Goal: Transaction & Acquisition: Register for event/course

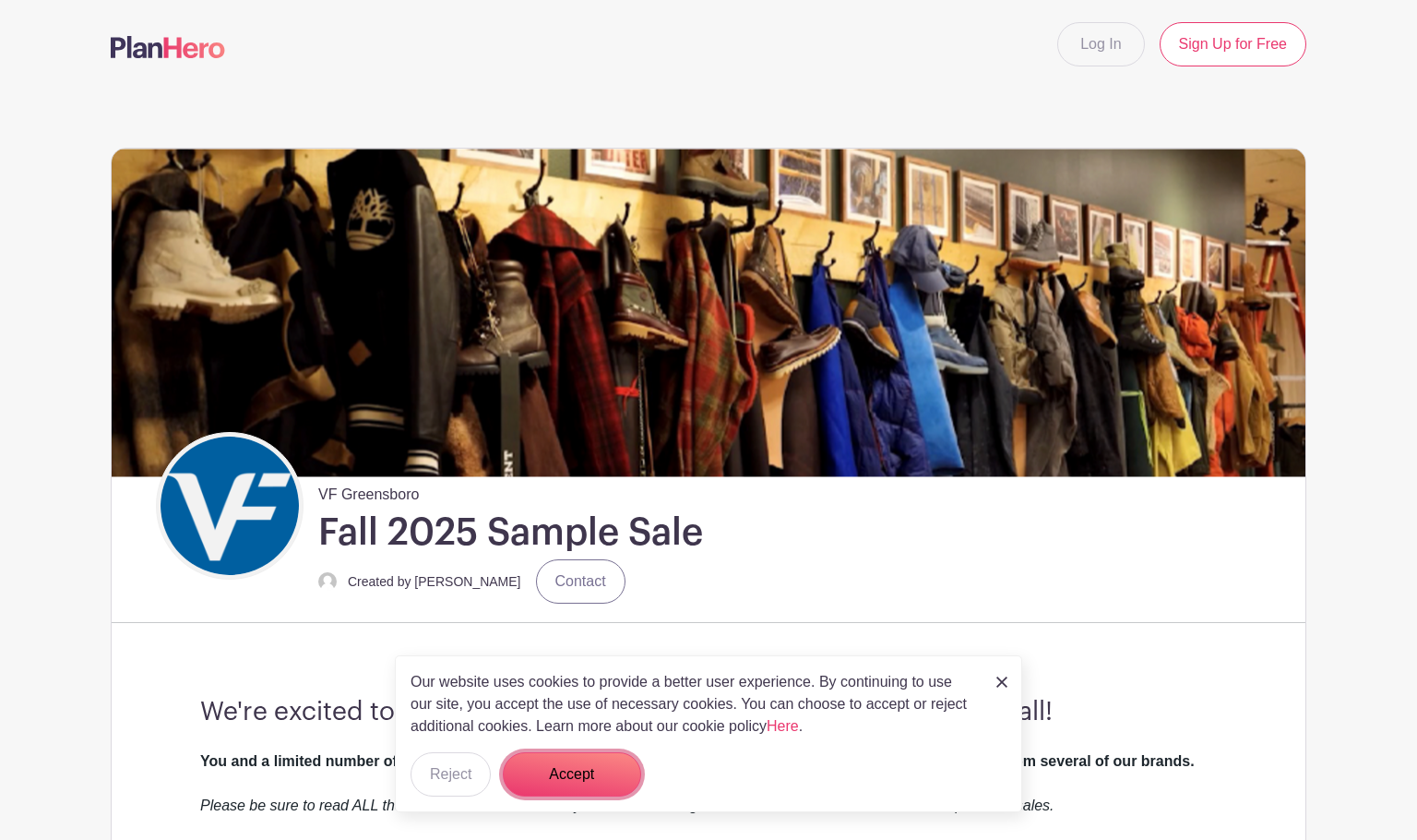
drag, startPoint x: 567, startPoint y: 765, endPoint x: 615, endPoint y: 736, distance: 56.1
click at [568, 765] on button "Accept" at bounding box center [571, 774] width 138 height 45
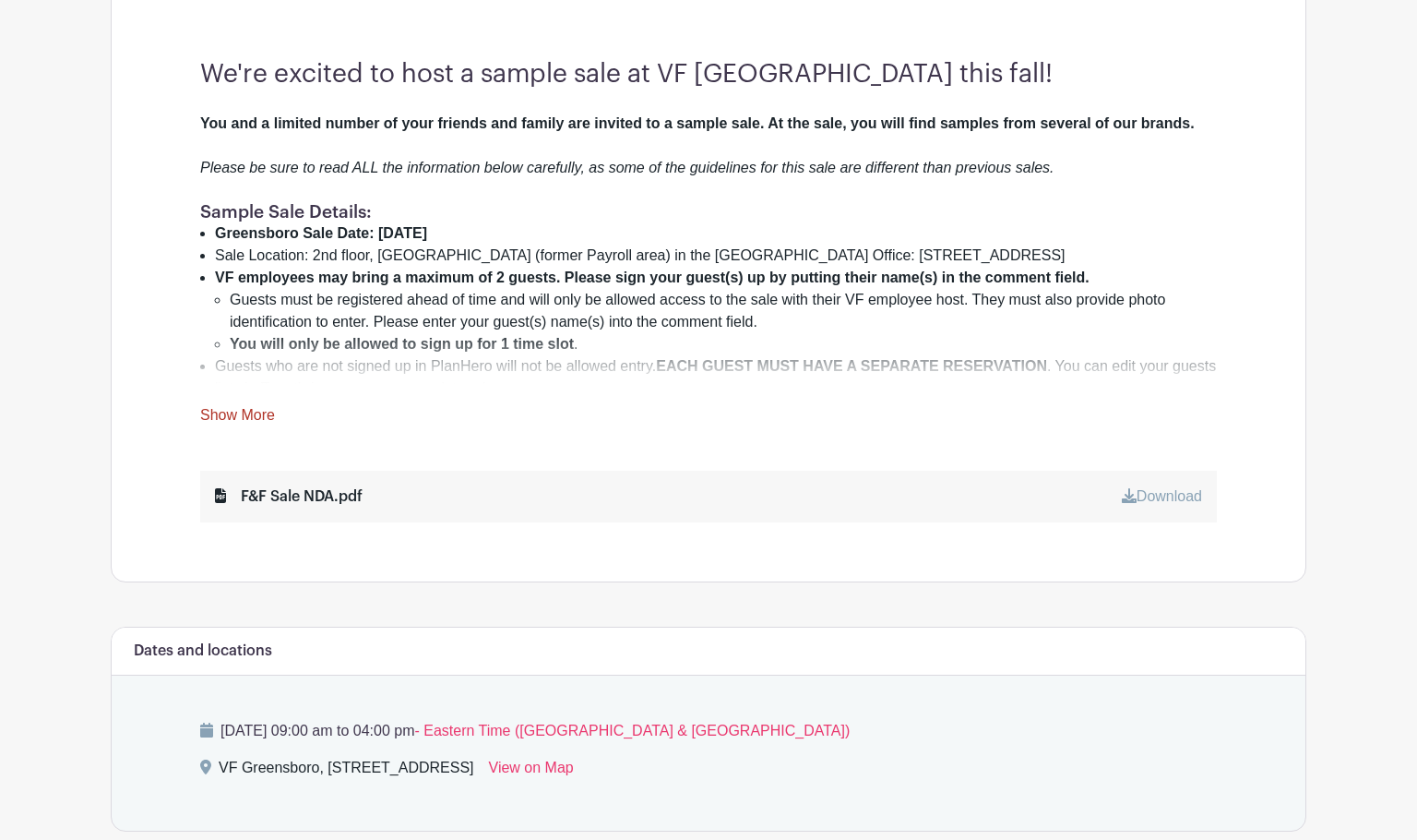
scroll to position [738, 0]
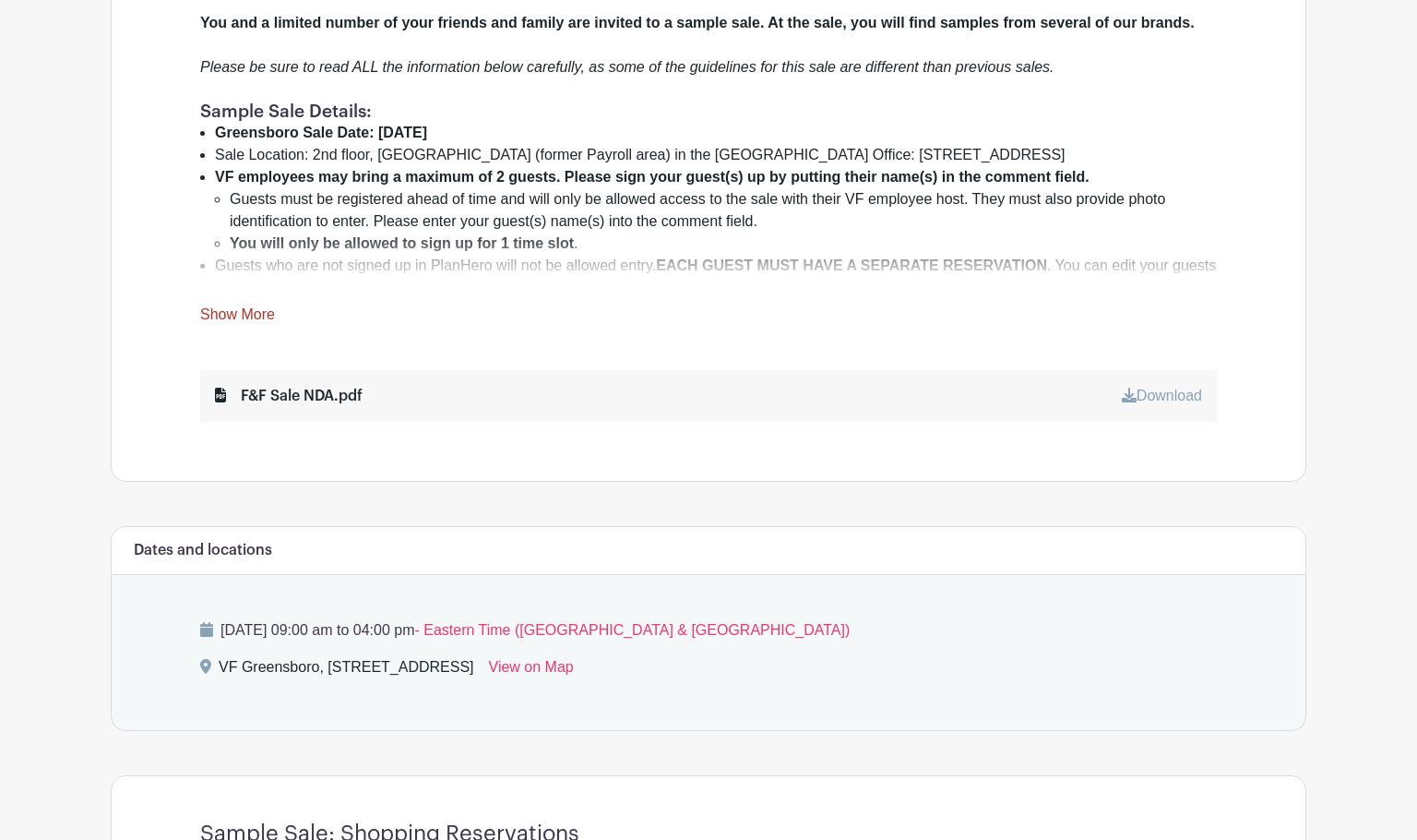
click at [216, 320] on link "Show More" at bounding box center [237, 318] width 74 height 23
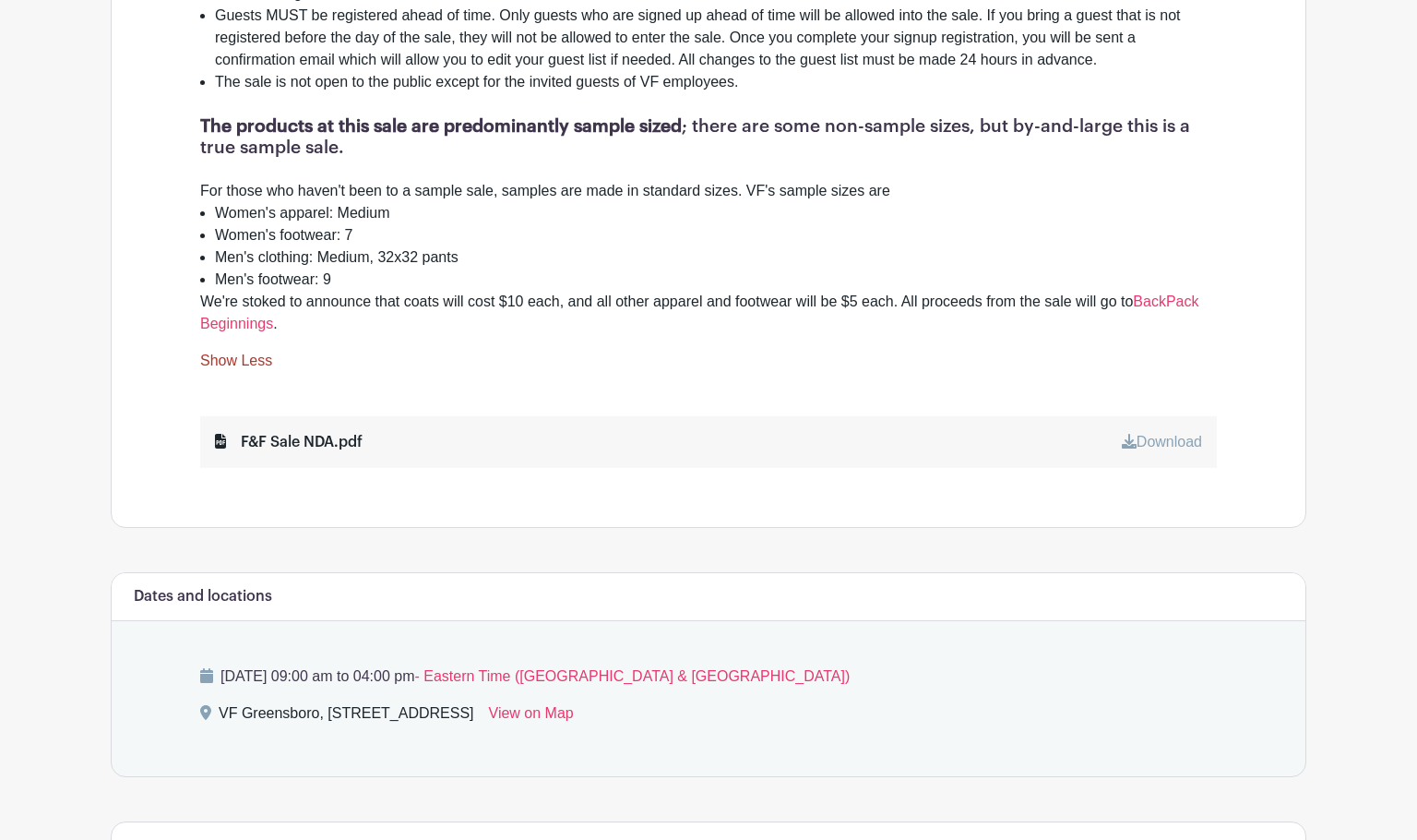
scroll to position [1568, 0]
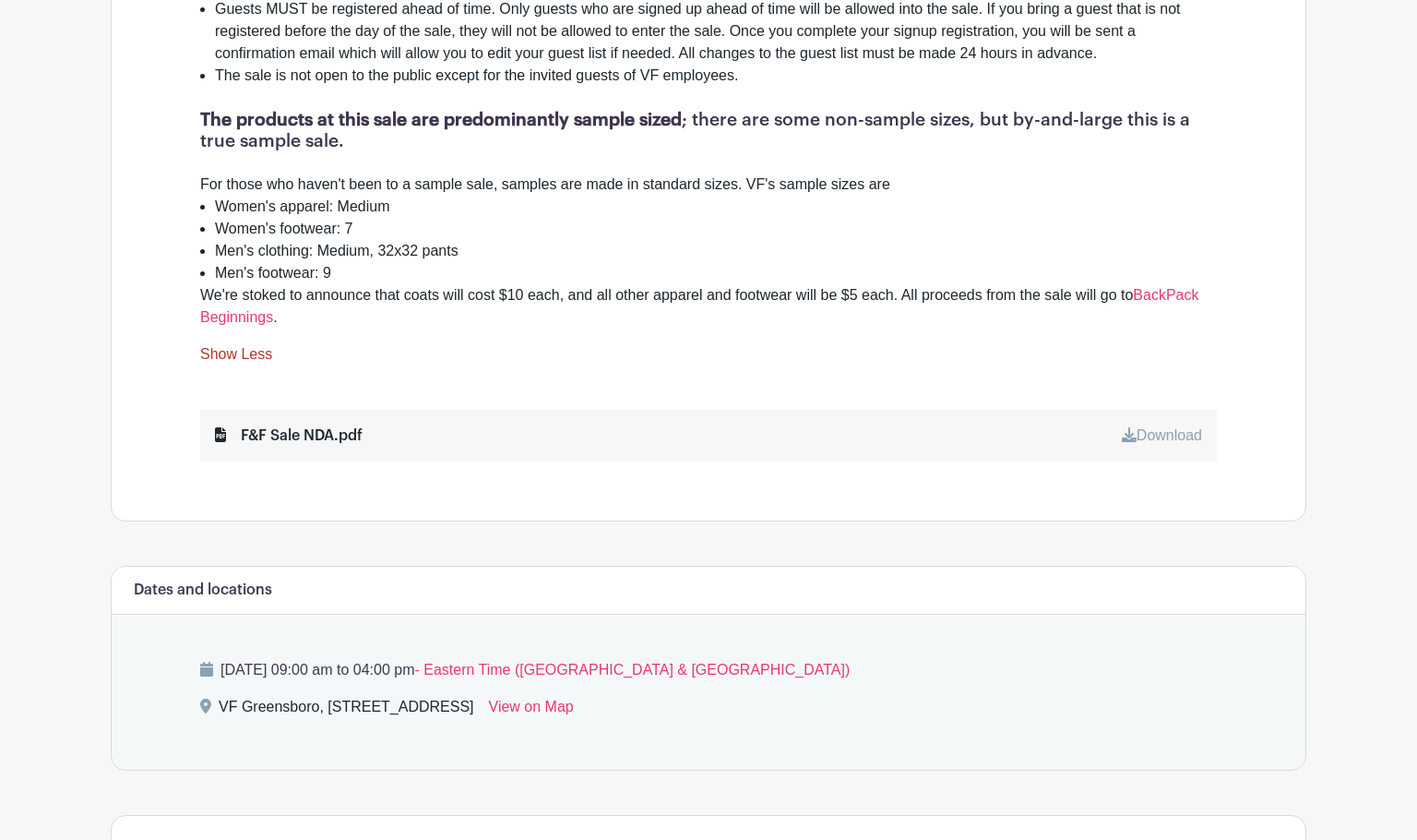
click at [1152, 427] on link "Download" at bounding box center [1161, 435] width 80 height 16
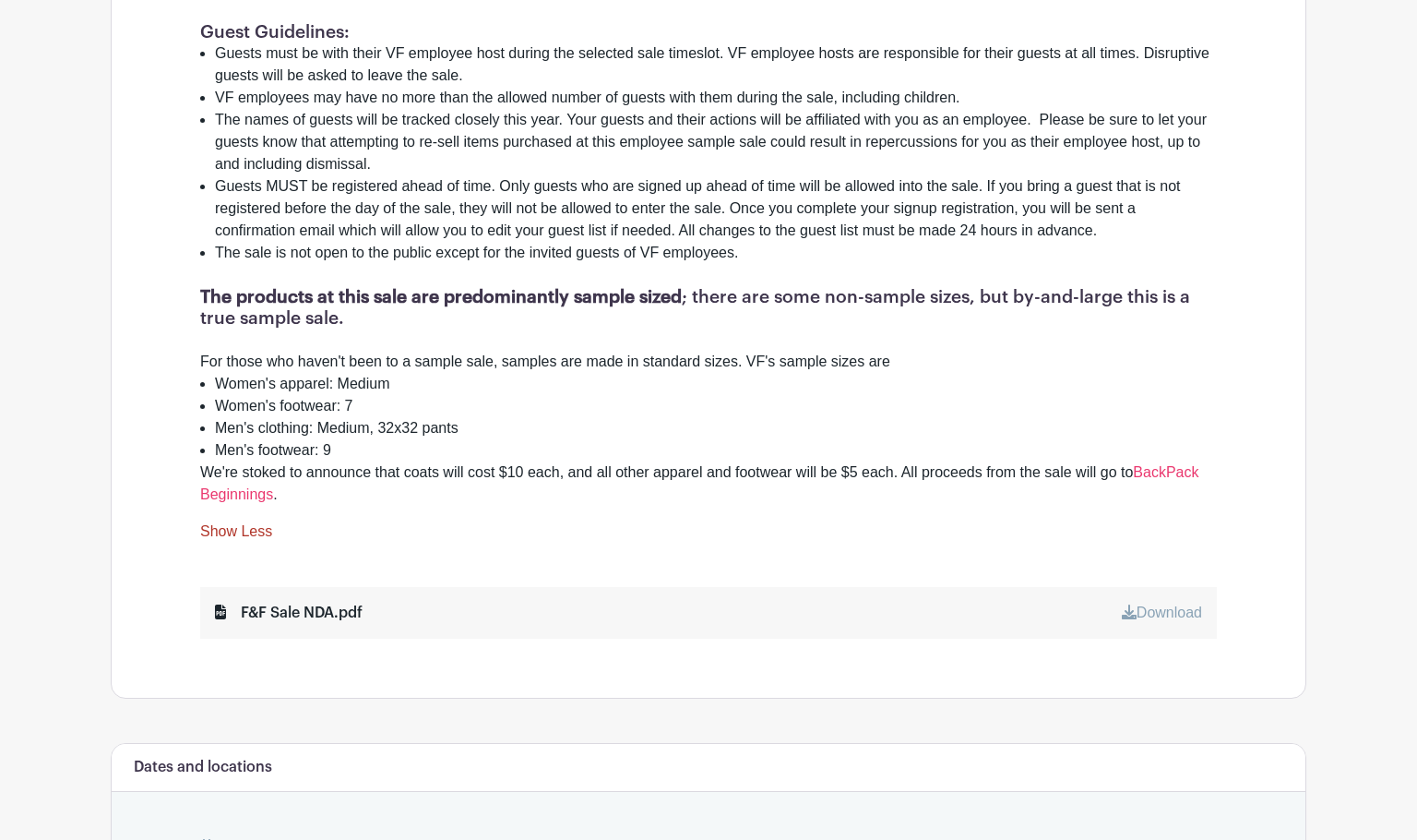
scroll to position [1384, 0]
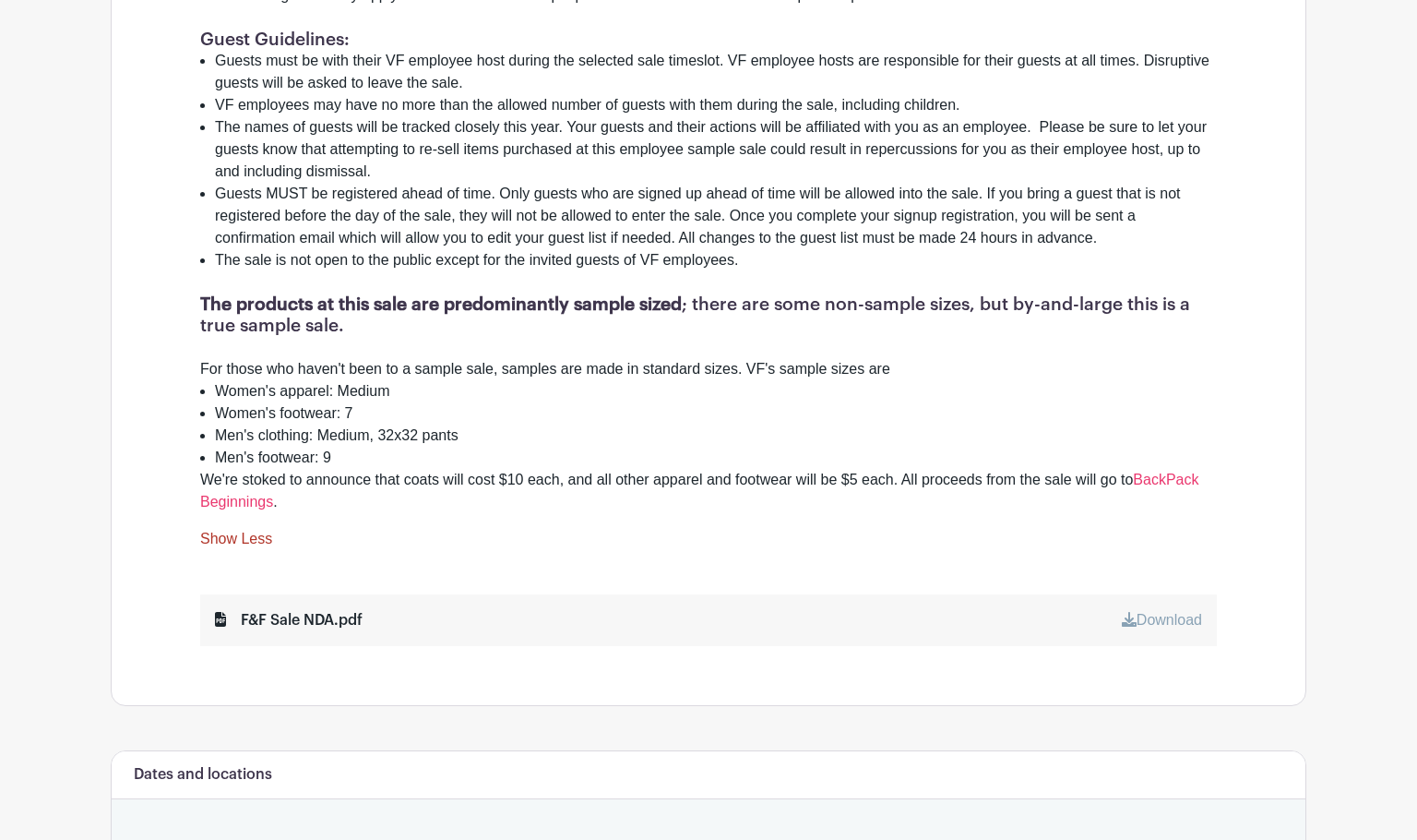
click at [232, 531] on link "Show Less" at bounding box center [235, 542] width 72 height 23
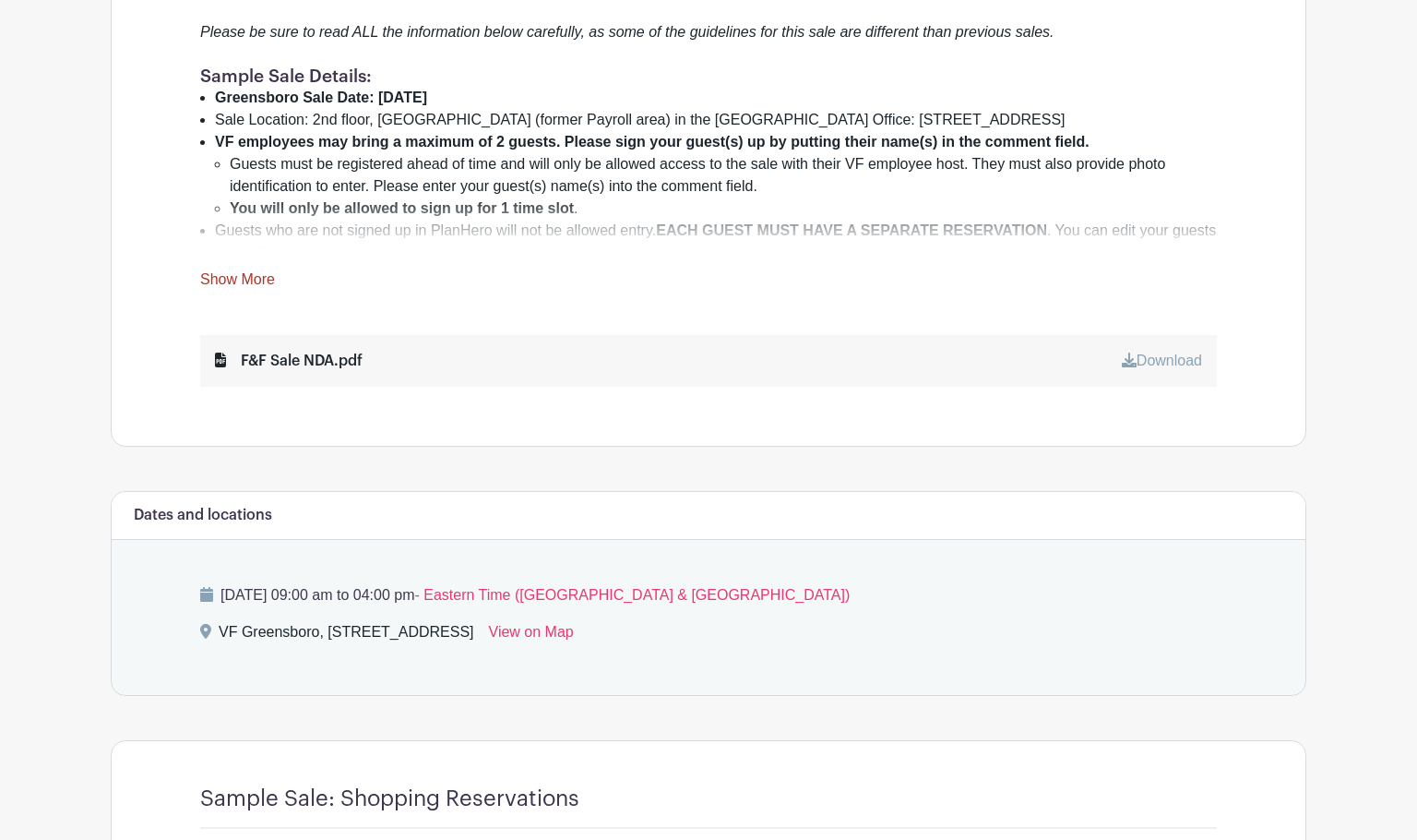
scroll to position [681, 0]
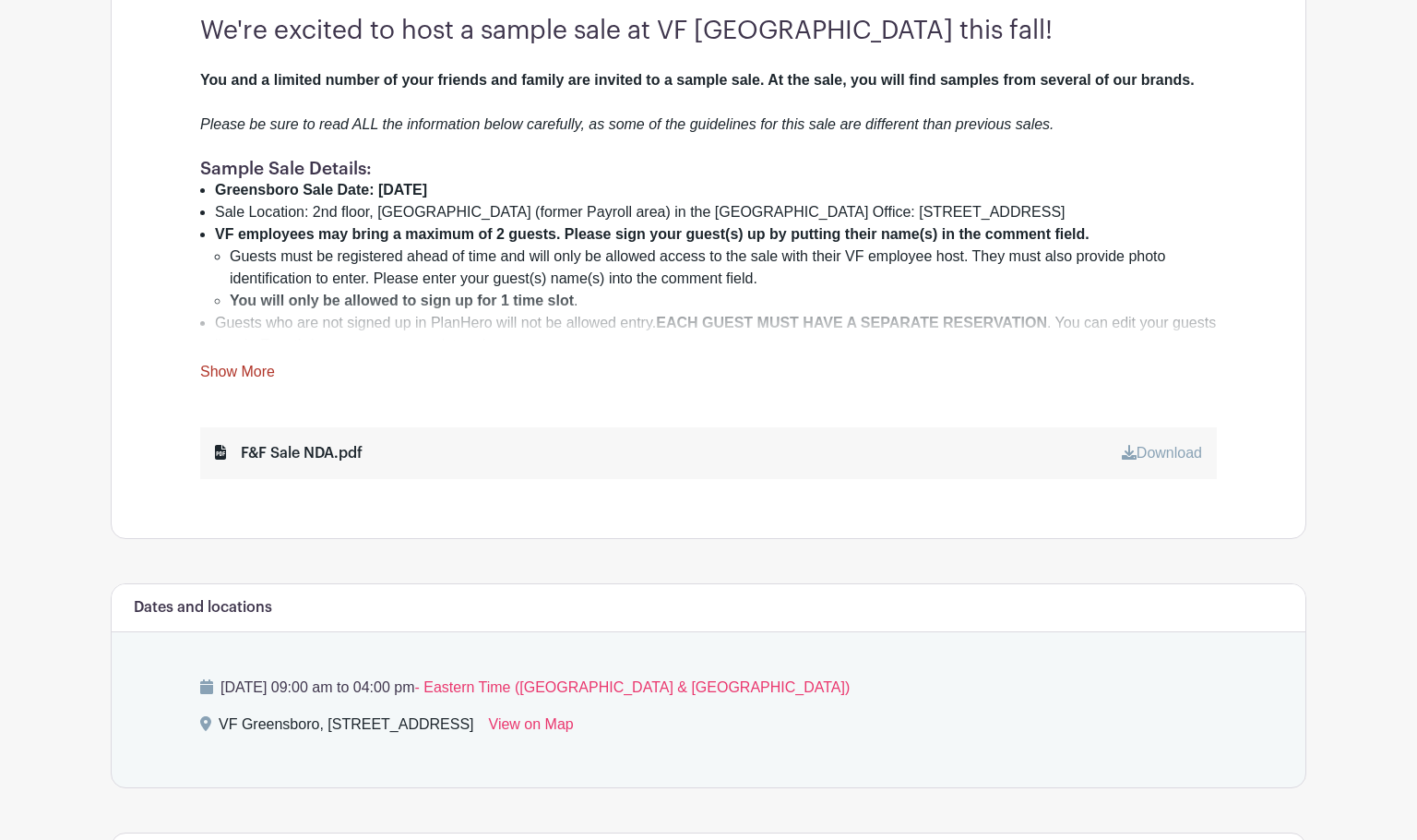
click at [236, 372] on link "Show More" at bounding box center [237, 374] width 74 height 23
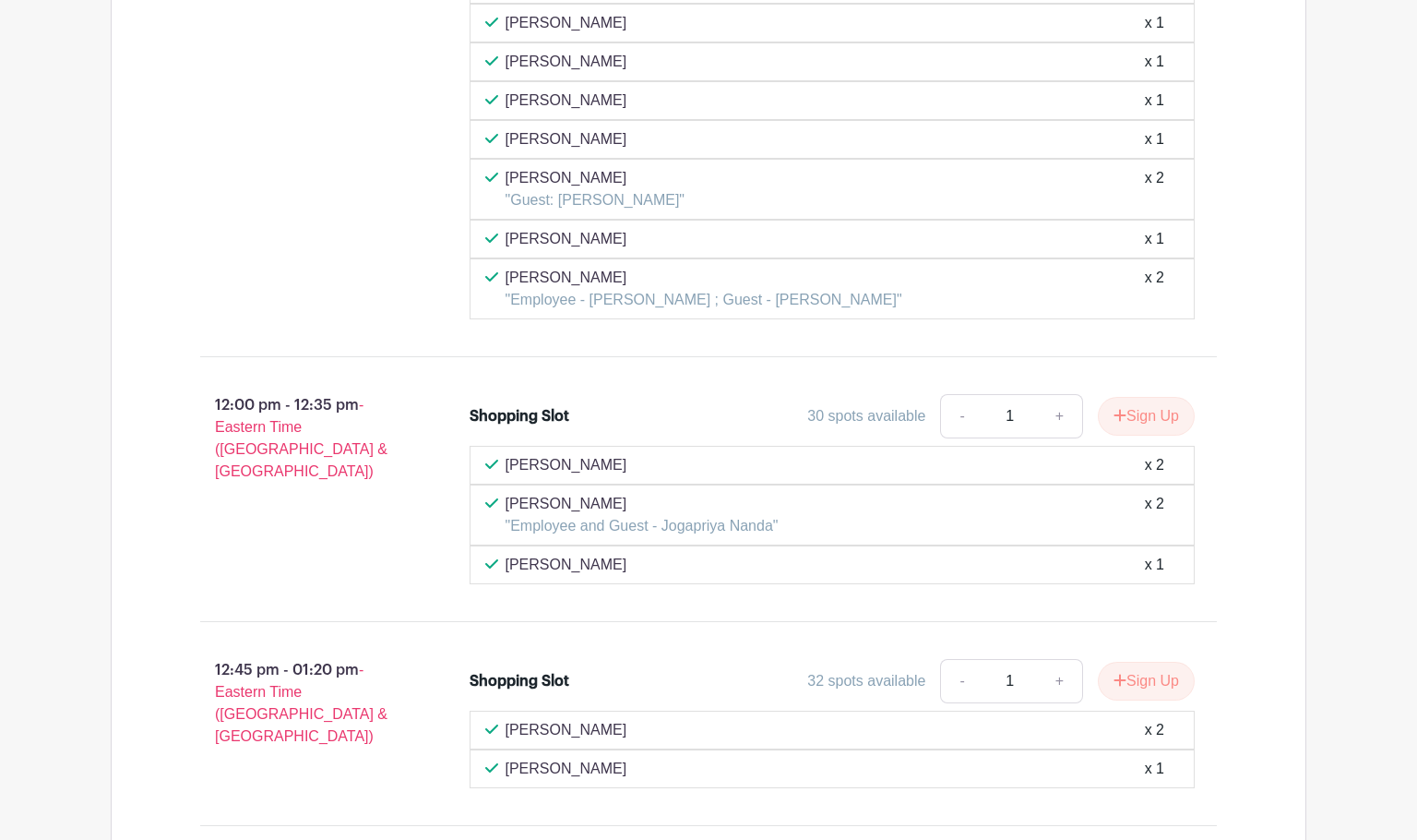
scroll to position [6758, 0]
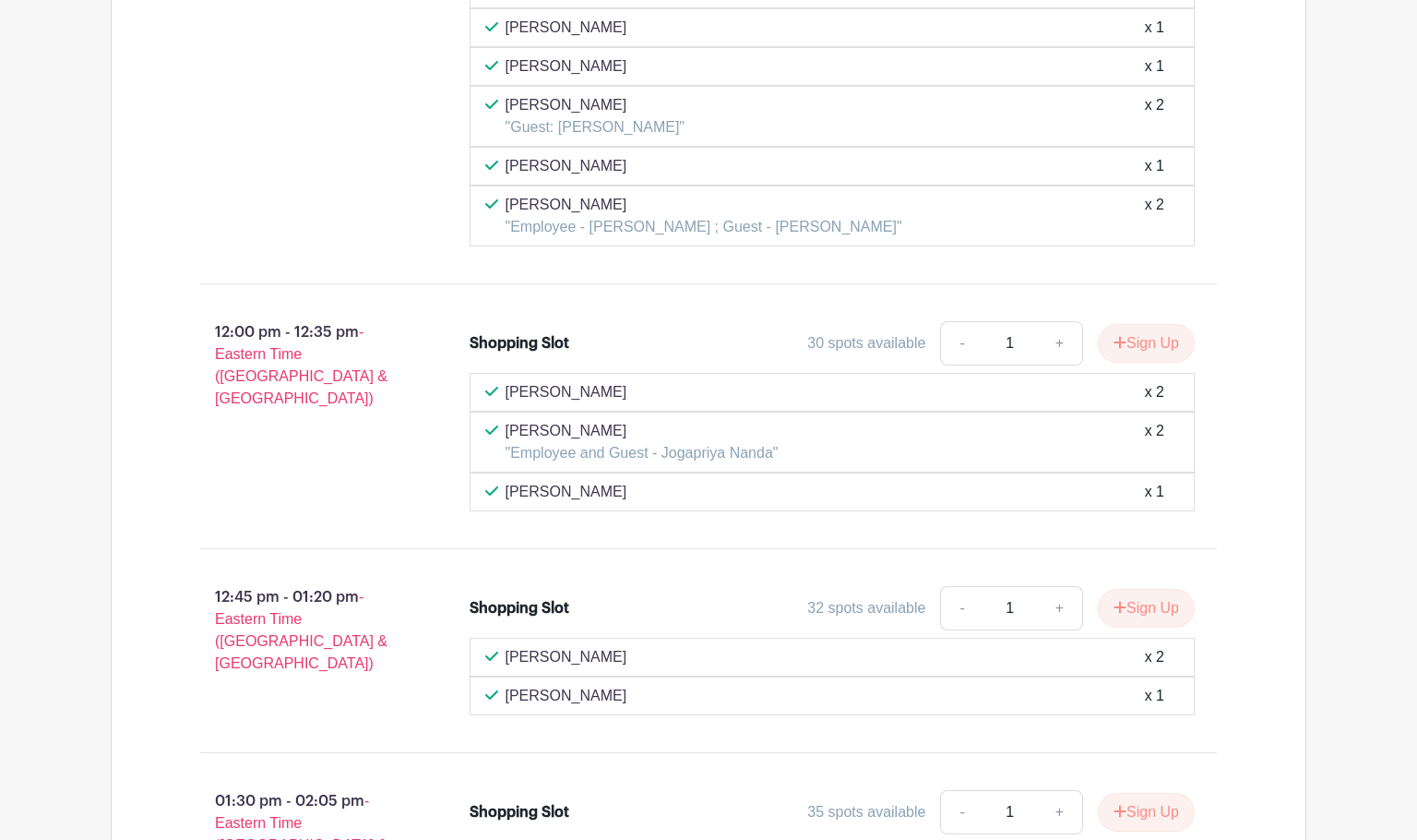
click at [321, 412] on div "12:00 pm - 12:35 pm - Eastern Time ([GEOGRAPHIC_DATA] & [GEOGRAPHIC_DATA])" at bounding box center [306, 416] width 269 height 204
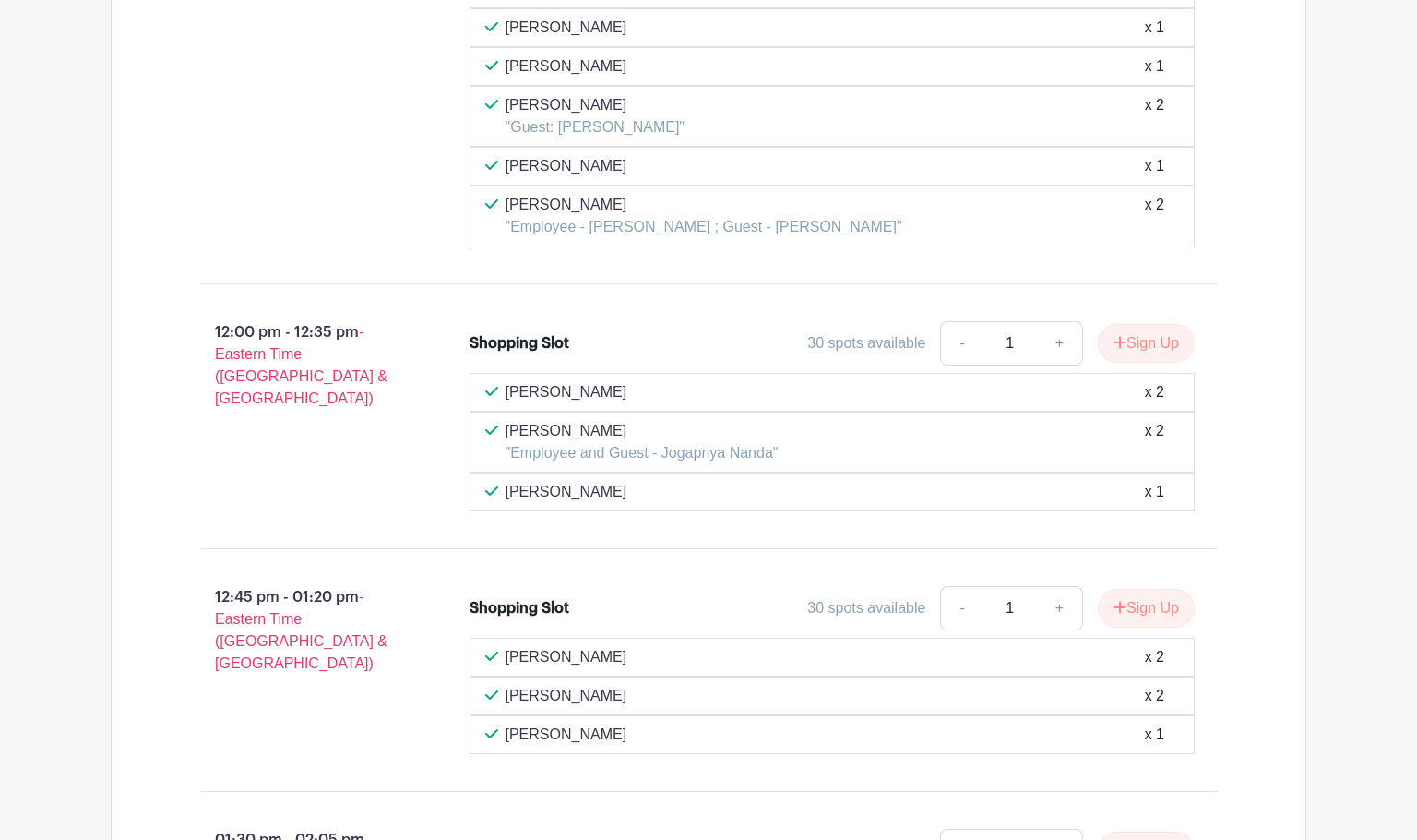
scroll to position [6780, 0]
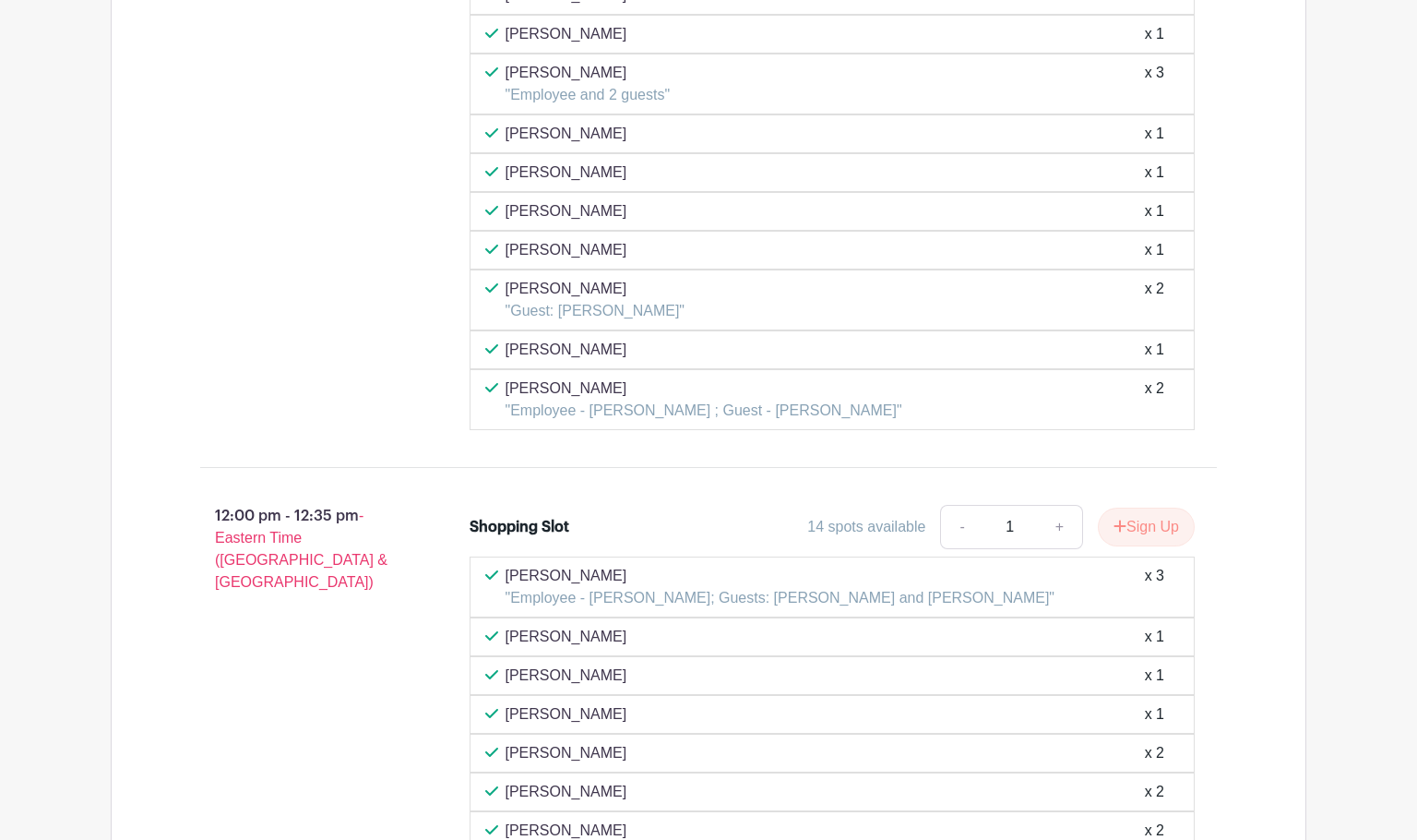
scroll to position [5932, 0]
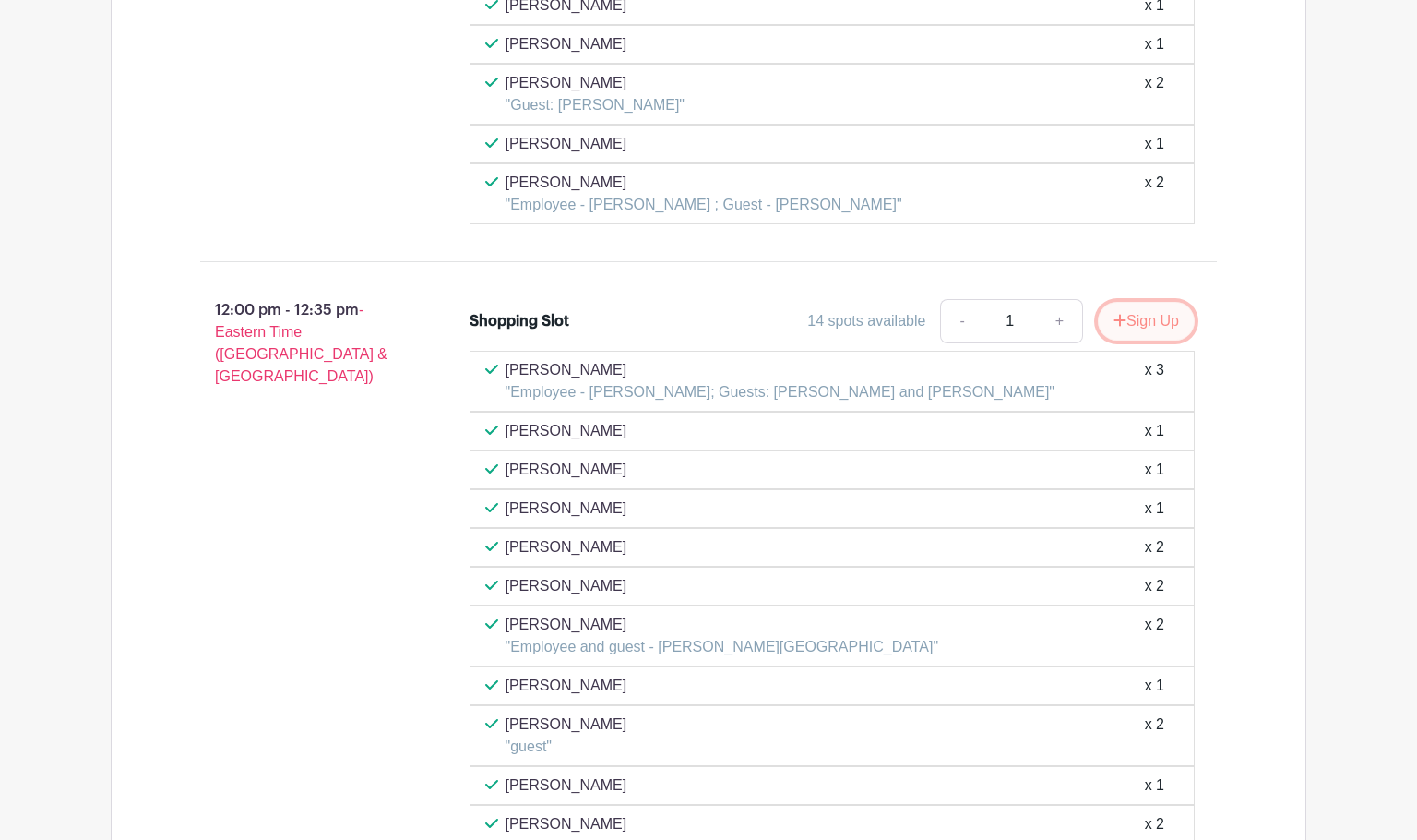
click at [1148, 330] on button "Sign Up" at bounding box center [1147, 322] width 97 height 39
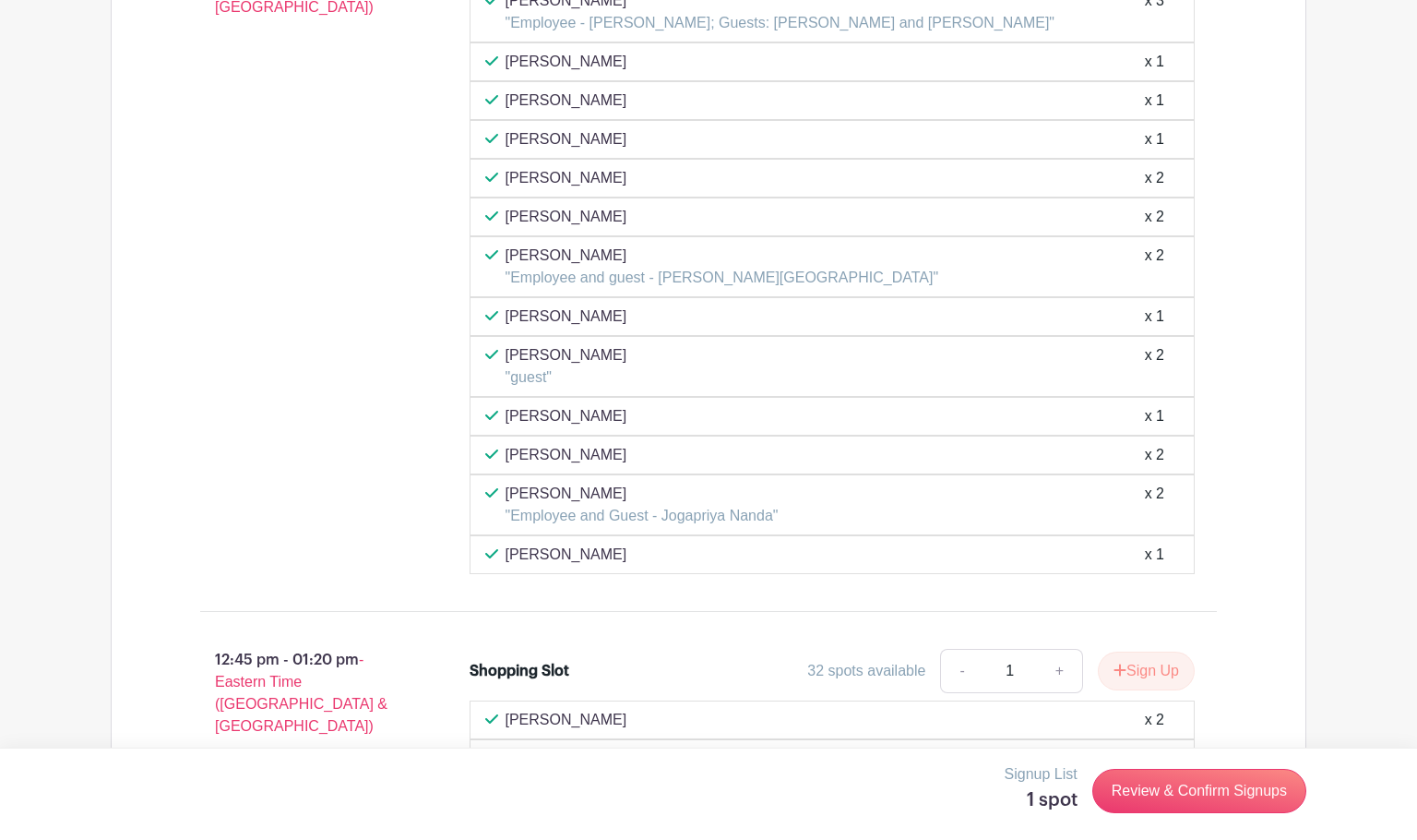
scroll to position [6117, 0]
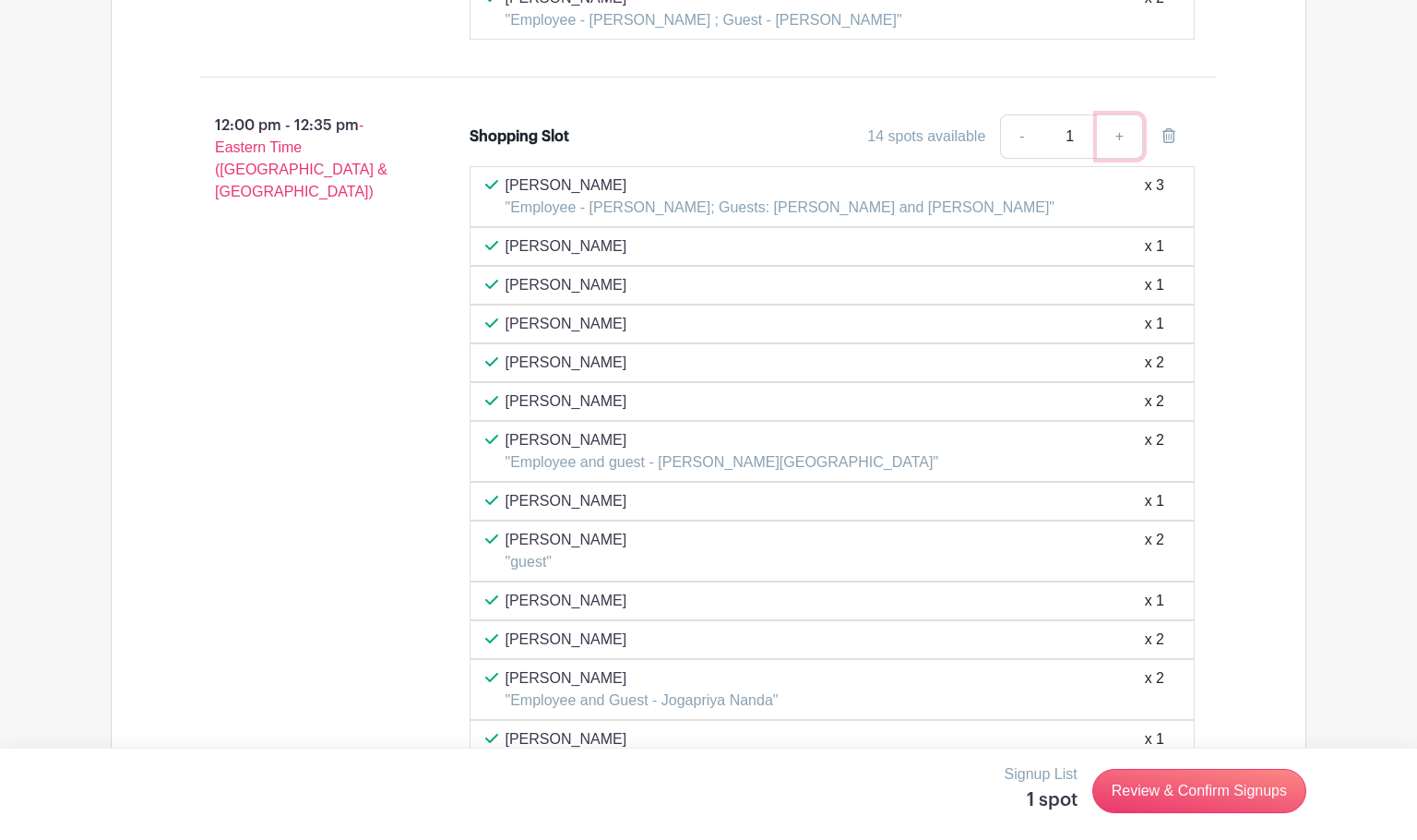
click at [1119, 136] on link "+" at bounding box center [1121, 137] width 46 height 45
type input "2"
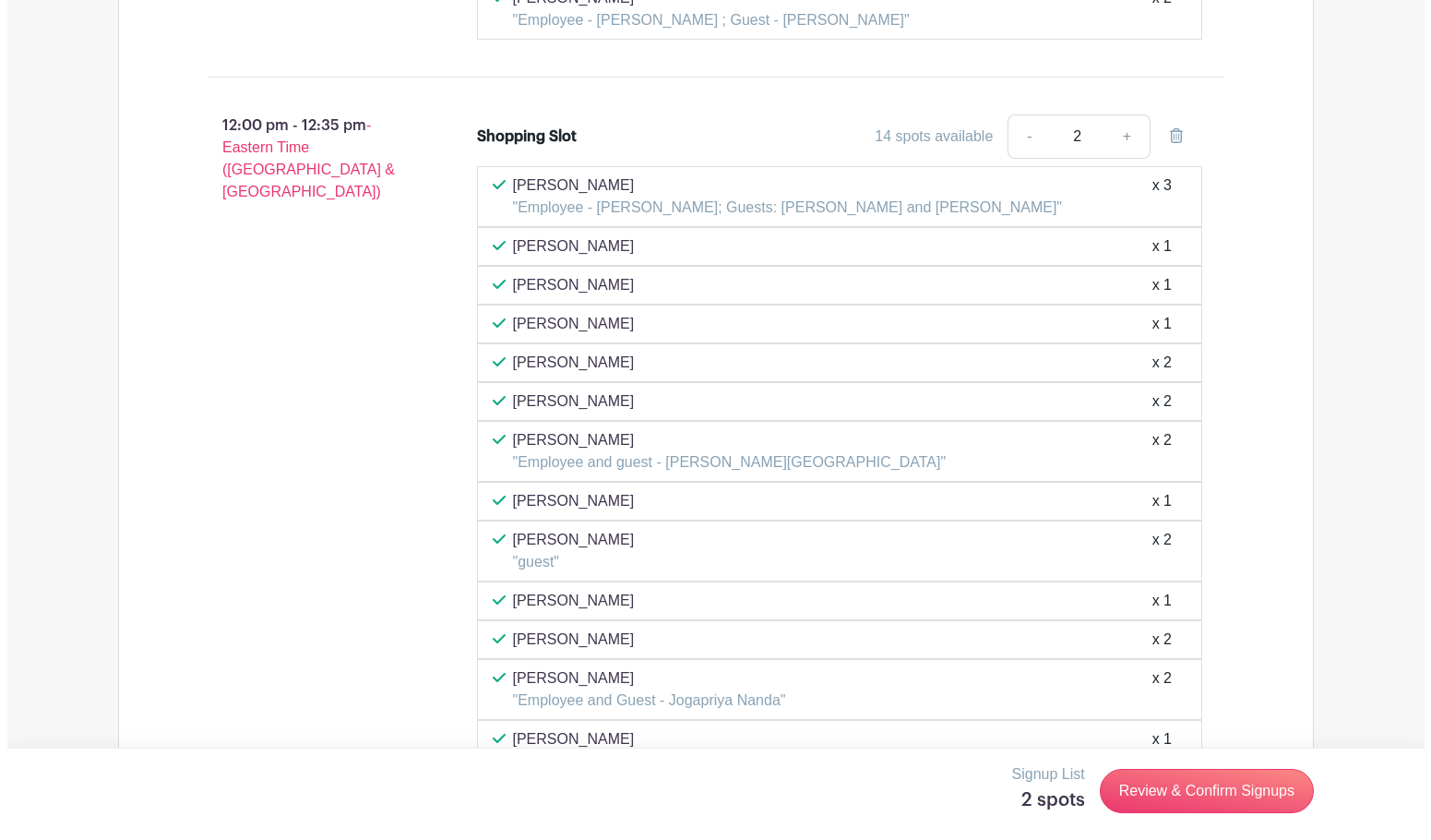
scroll to position [6209, 0]
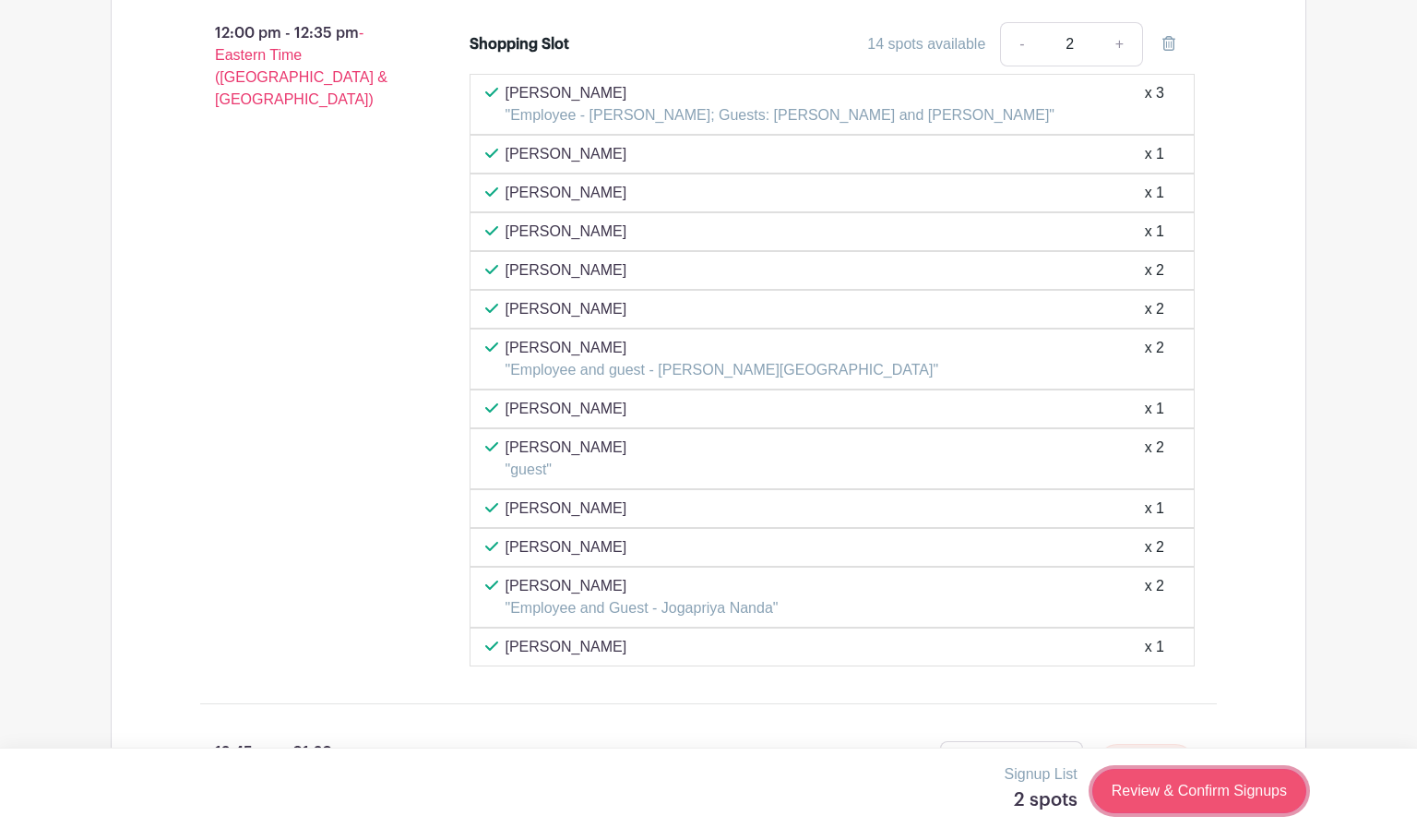
click at [1167, 789] on link "Review & Confirm Signups" at bounding box center [1200, 791] width 214 height 45
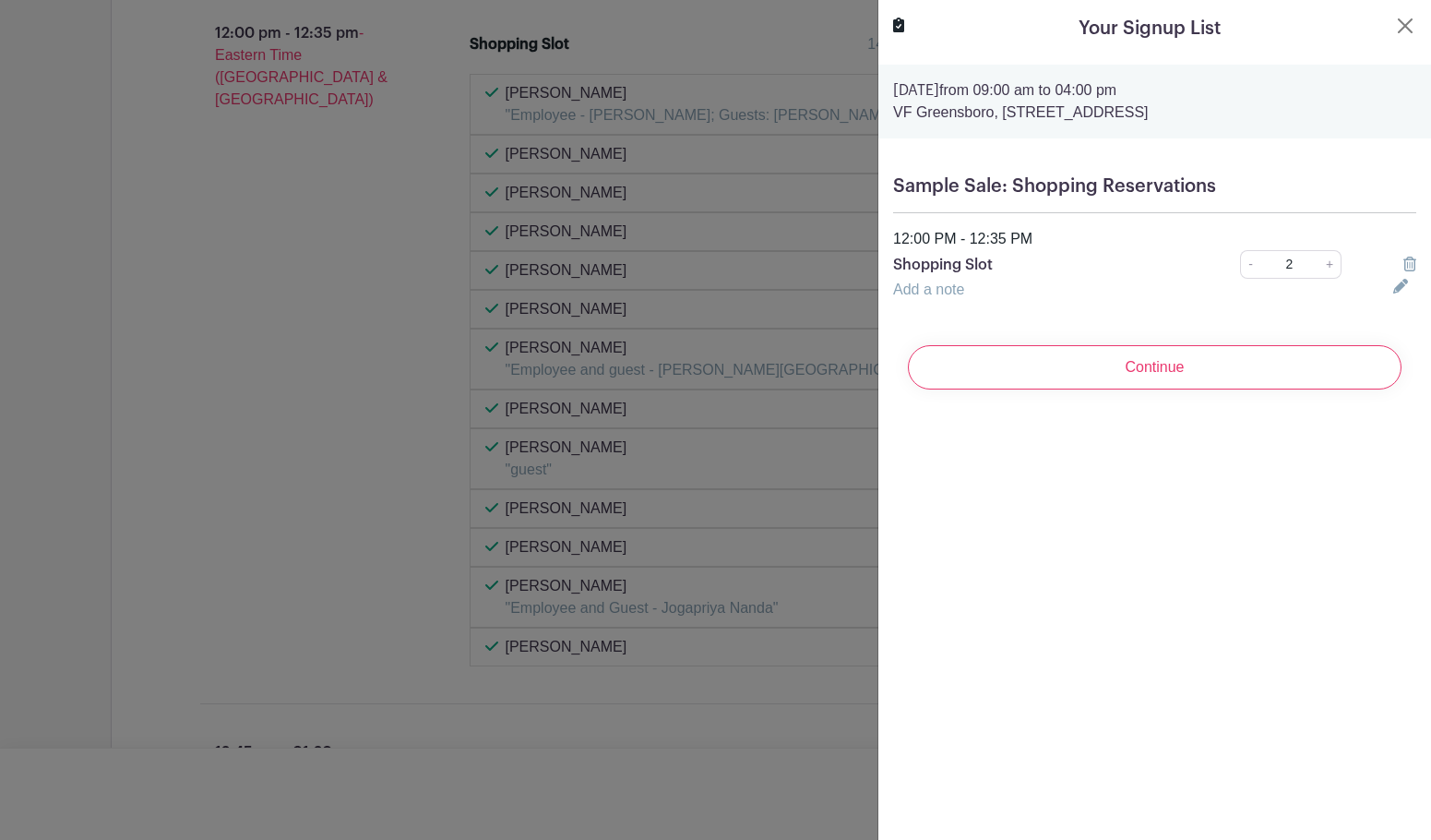
click at [1389, 294] on div at bounding box center [1404, 290] width 46 height 22
click at [947, 289] on link "Add a note" at bounding box center [928, 289] width 71 height 16
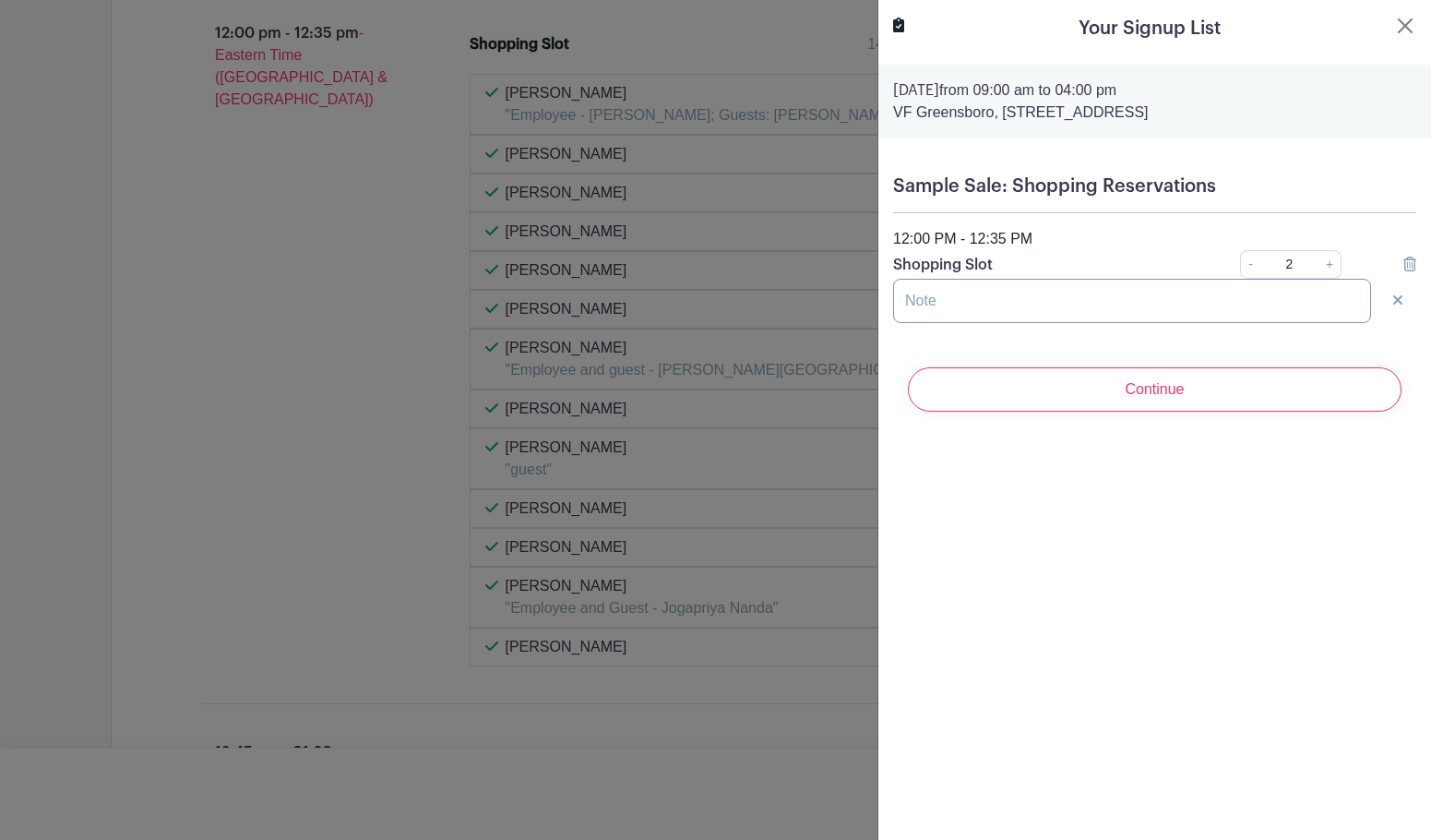
click at [969, 301] on input "text" at bounding box center [1132, 301] width 478 height 45
type input "Guest - Bountavy J Sonhthila"
click at [1105, 496] on div "Your Signup List Friday, October 24, 2025 from 09:00 am to 04:00 pm VF Greensbo…" at bounding box center [1154, 420] width 554 height 840
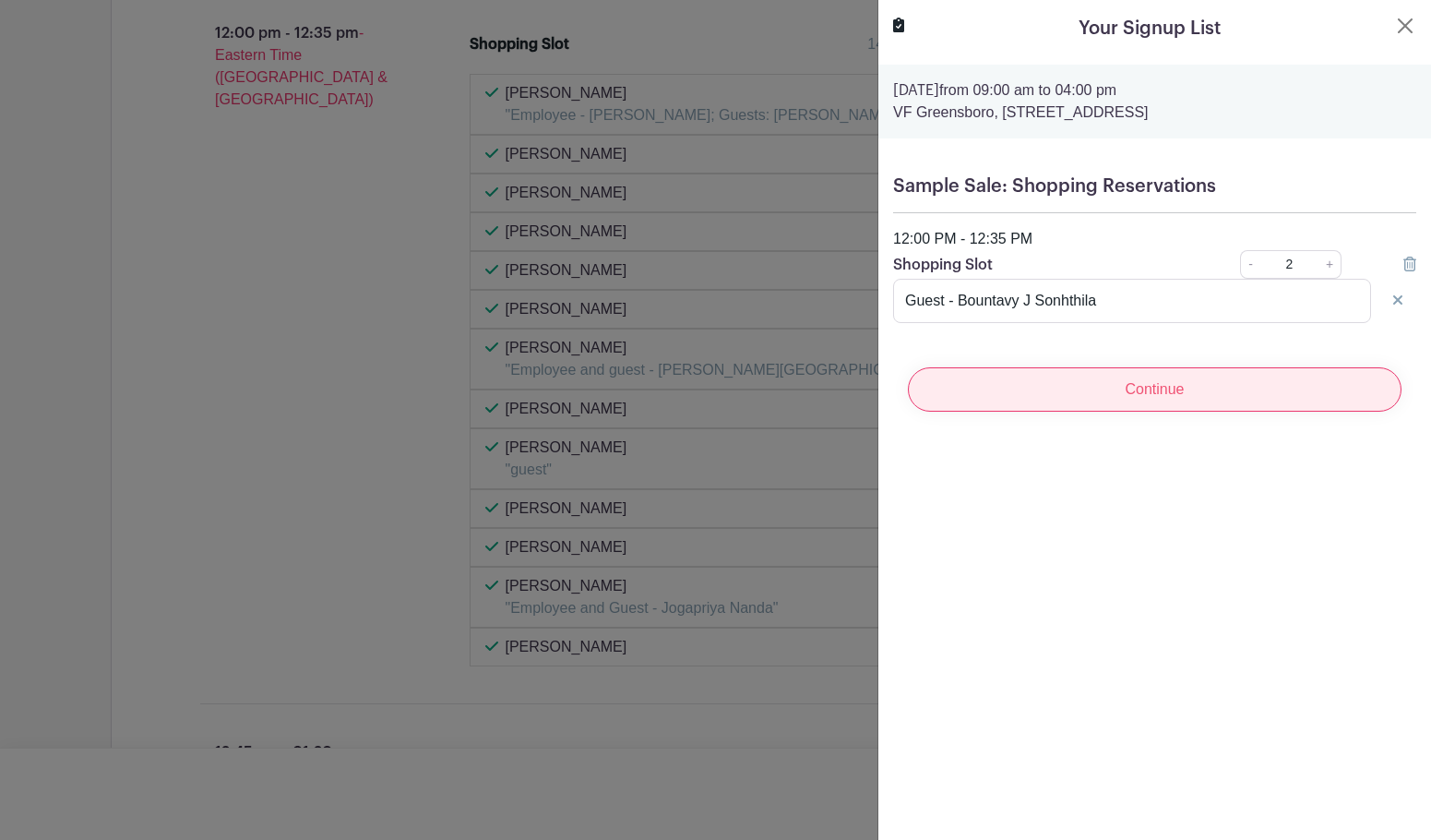
click at [1126, 389] on input "Continue" at bounding box center [1154, 389] width 493 height 45
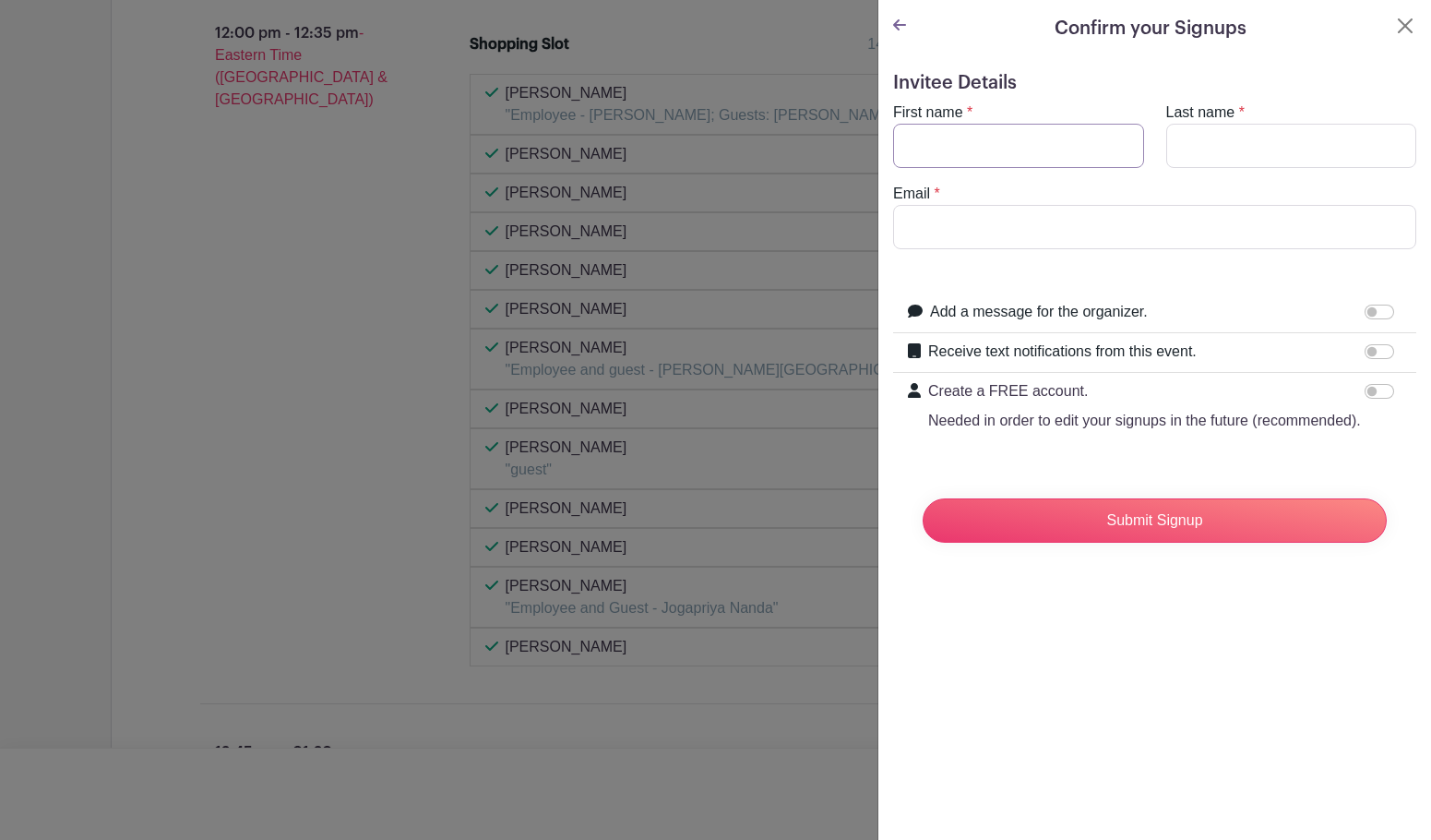
click at [1006, 157] on input "First name" at bounding box center [1018, 146] width 251 height 45
type input "Jasmine"
click at [1186, 159] on input "Last name" at bounding box center [1292, 146] width 251 height 45
type input "Rodriguez"
click at [1200, 224] on input "Email" at bounding box center [1154, 227] width 523 height 45
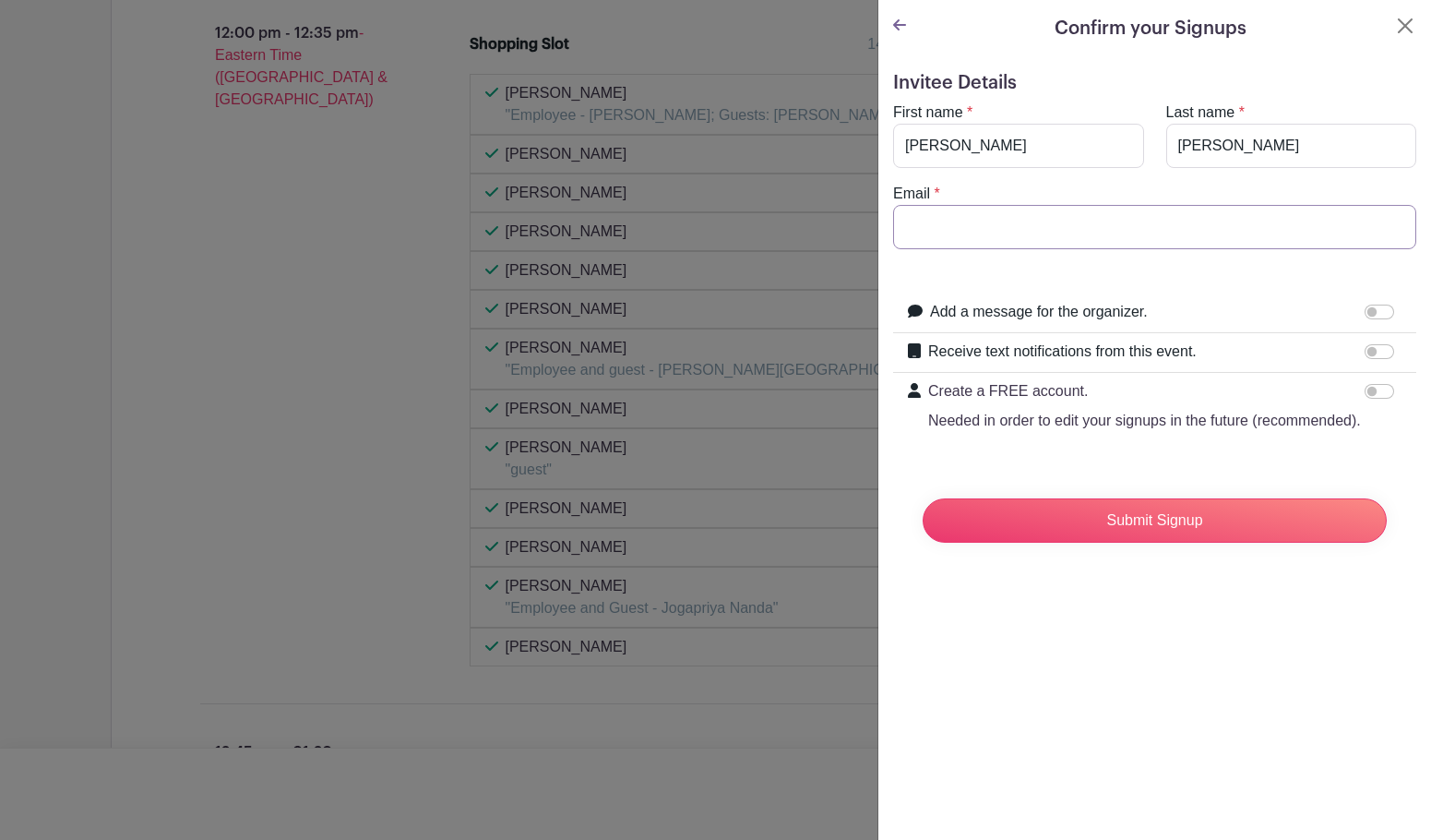
type input "jasmin_rodriguez@vfc.com"
click at [1220, 651] on div "Confirm your Signups Invitee Details First name * Jasmine Last name * Rodriguez…" at bounding box center [1154, 420] width 554 height 840
click at [1367, 314] on input "Add a message for the organizer." at bounding box center [1380, 312] width 30 height 15
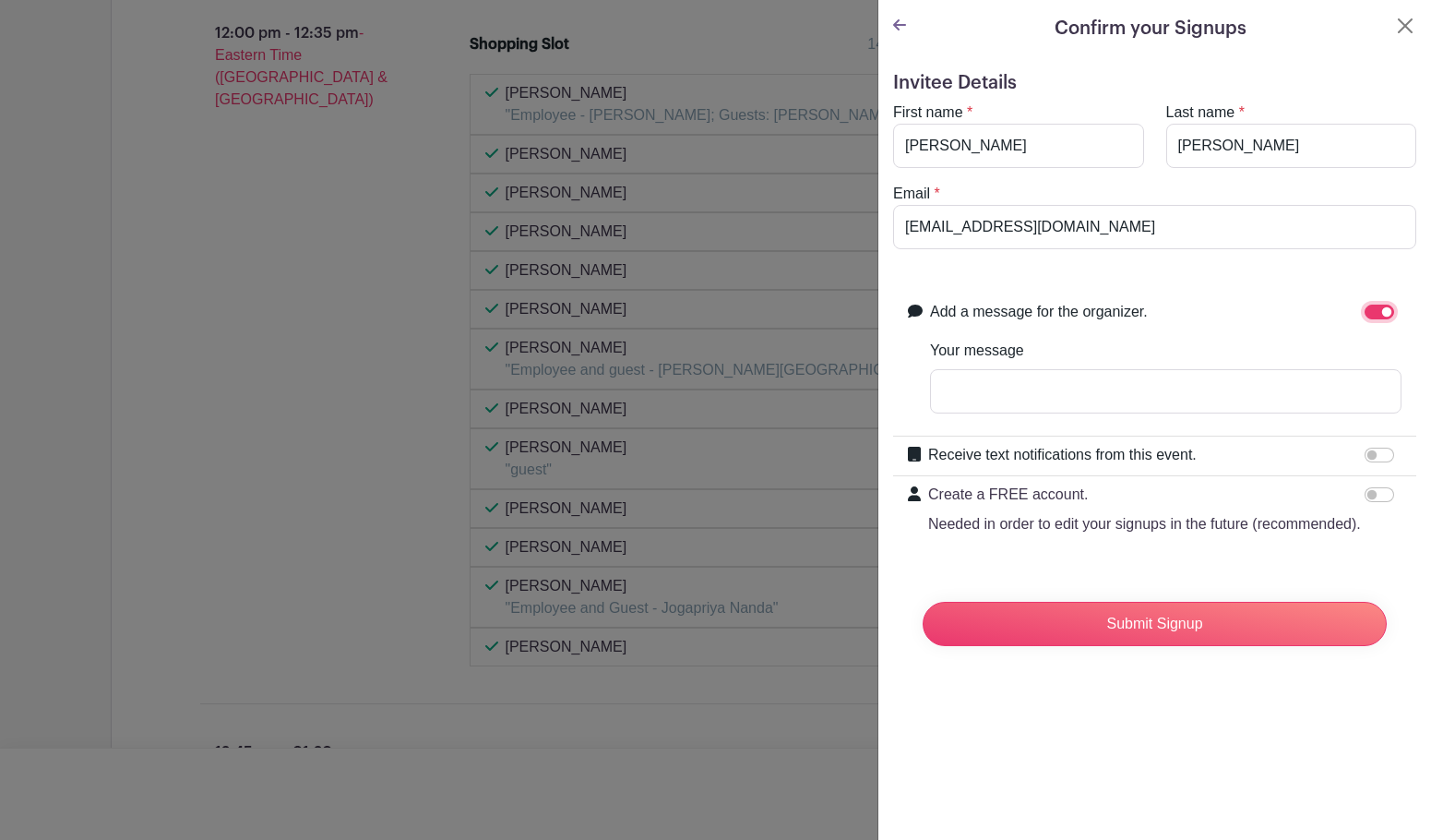
click at [1365, 308] on input "Add a message for the organizer." at bounding box center [1380, 312] width 30 height 15
checkbox input "false"
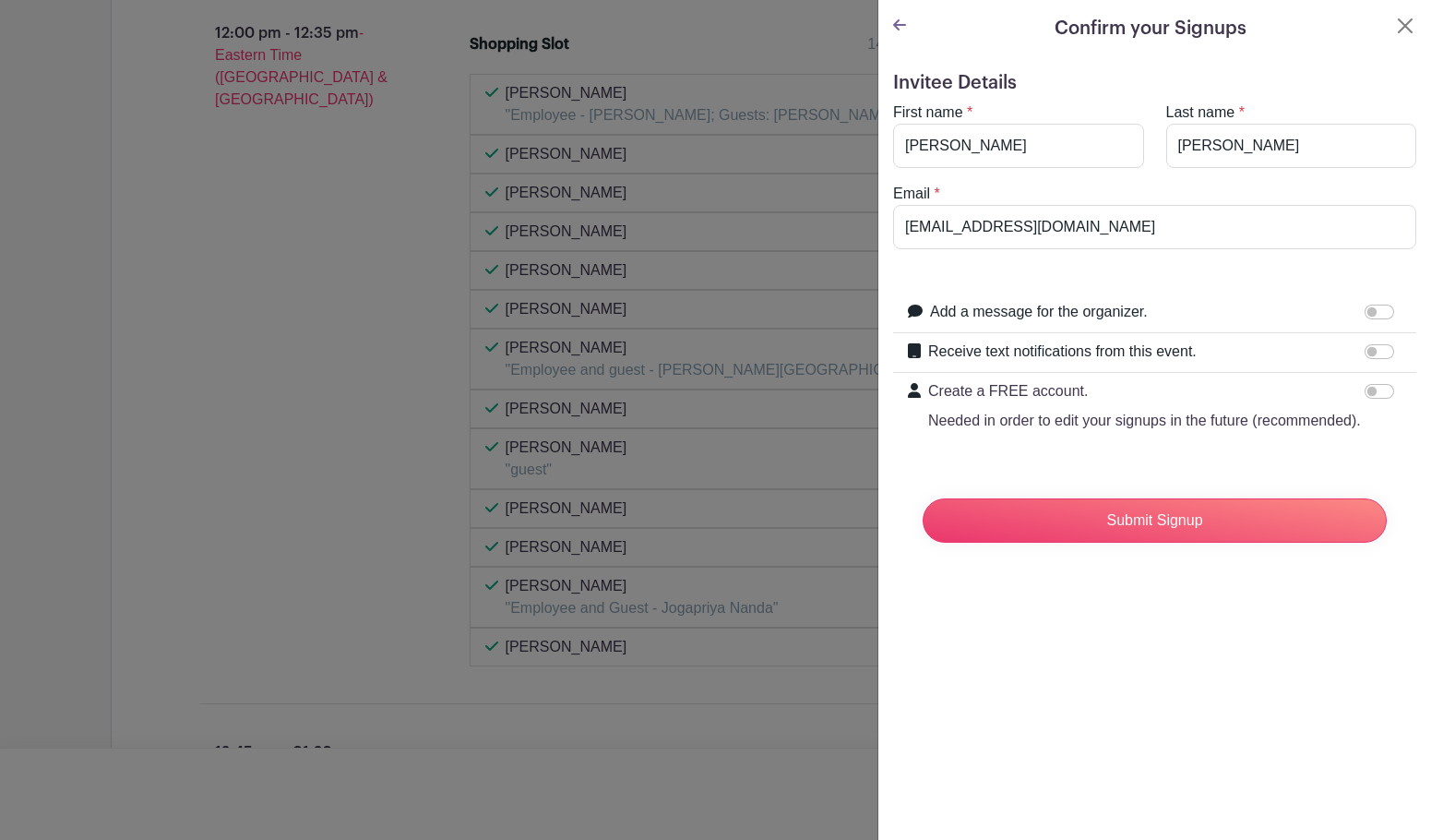
click at [902, 28] on icon at bounding box center [899, 25] width 13 height 15
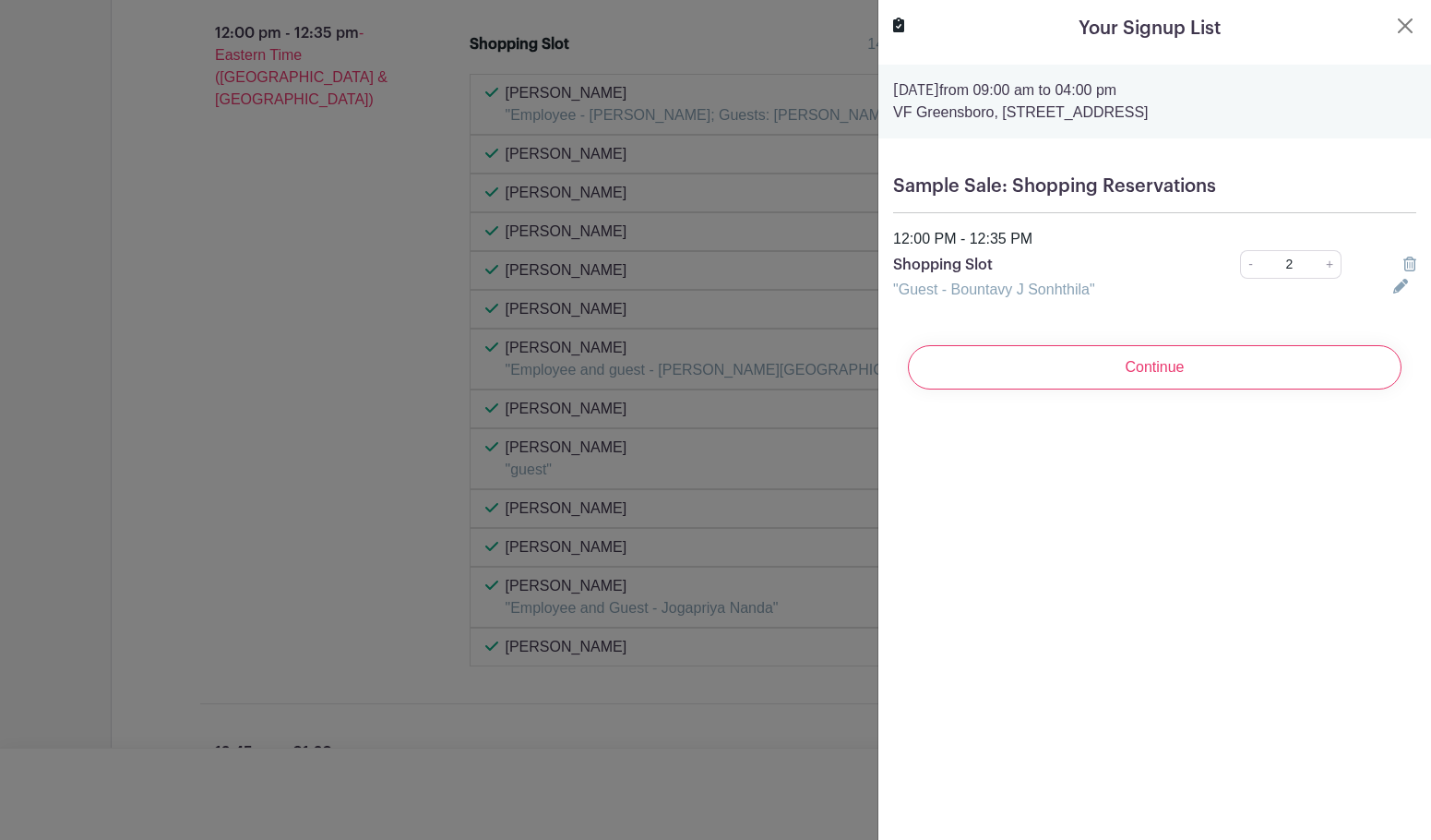
click at [1227, 262] on div "- 2 +" at bounding box center [1292, 264] width 182 height 29
click at [1240, 263] on link "-" at bounding box center [1250, 264] width 20 height 29
type input "1"
click at [1279, 345] on input "Continue" at bounding box center [1154, 367] width 493 height 45
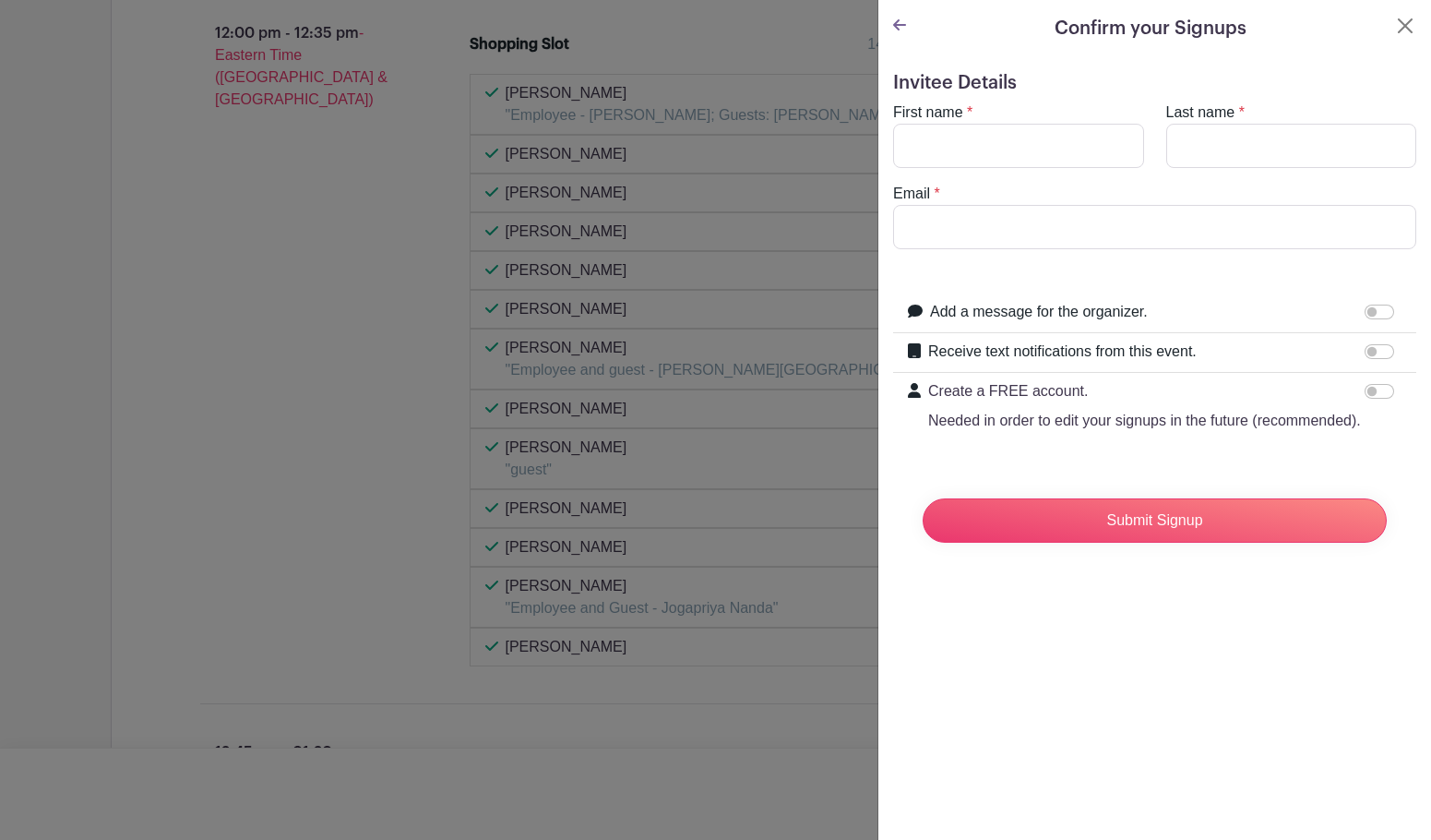
click at [896, 19] on icon at bounding box center [899, 25] width 13 height 15
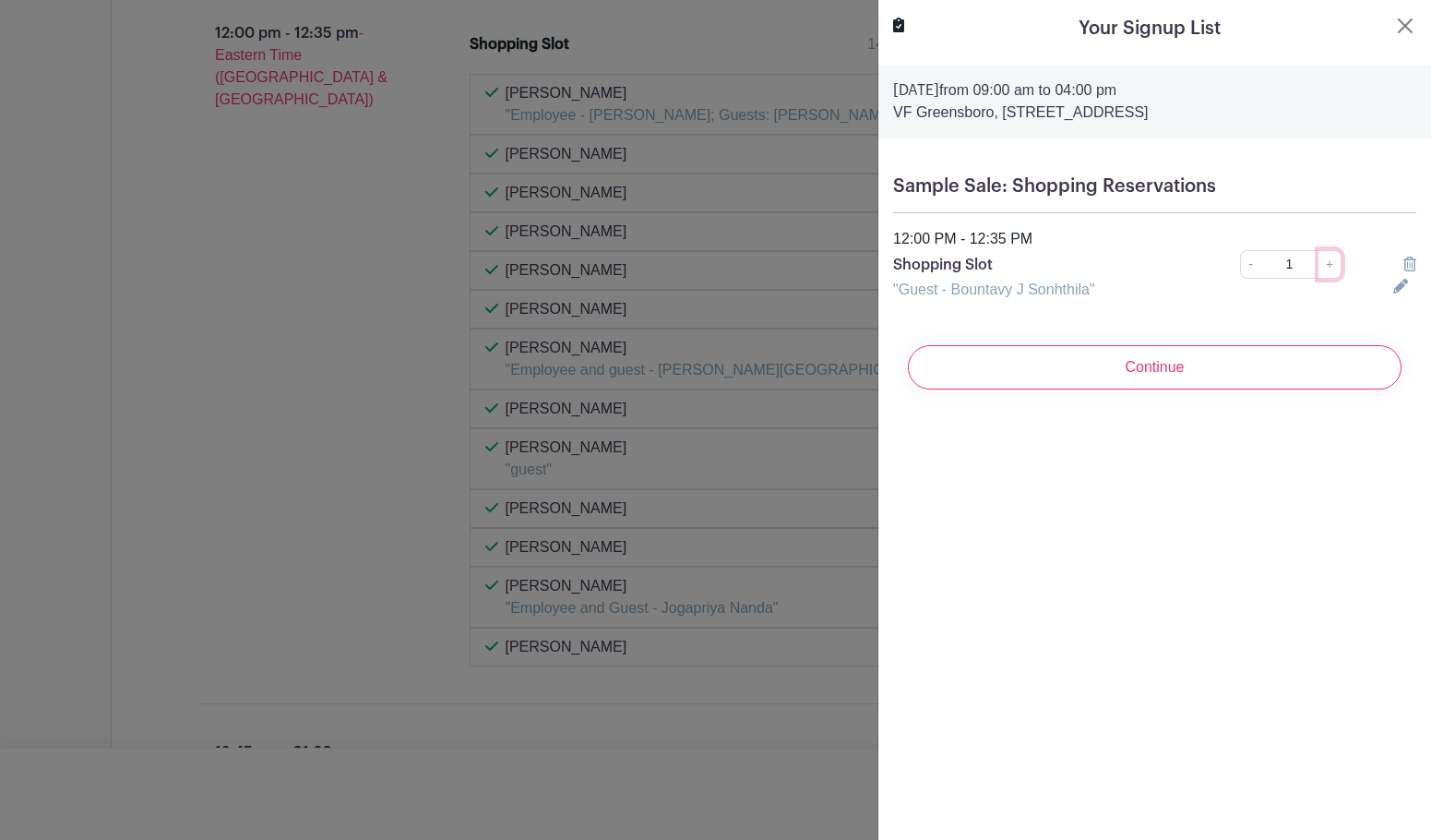
click at [1319, 263] on link "+" at bounding box center [1330, 264] width 23 height 29
type input "2"
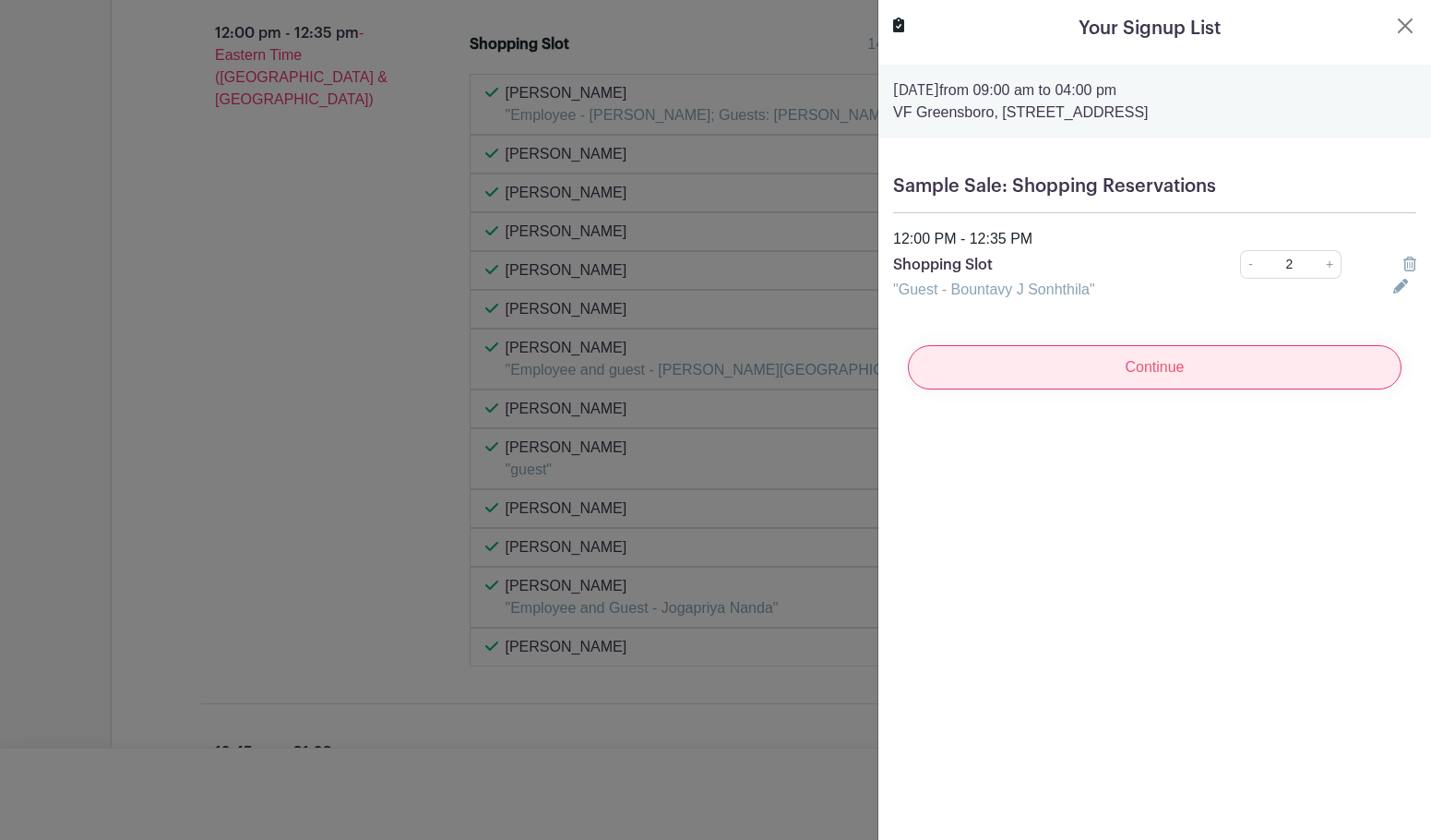
click at [1258, 368] on input "Continue" at bounding box center [1154, 367] width 493 height 45
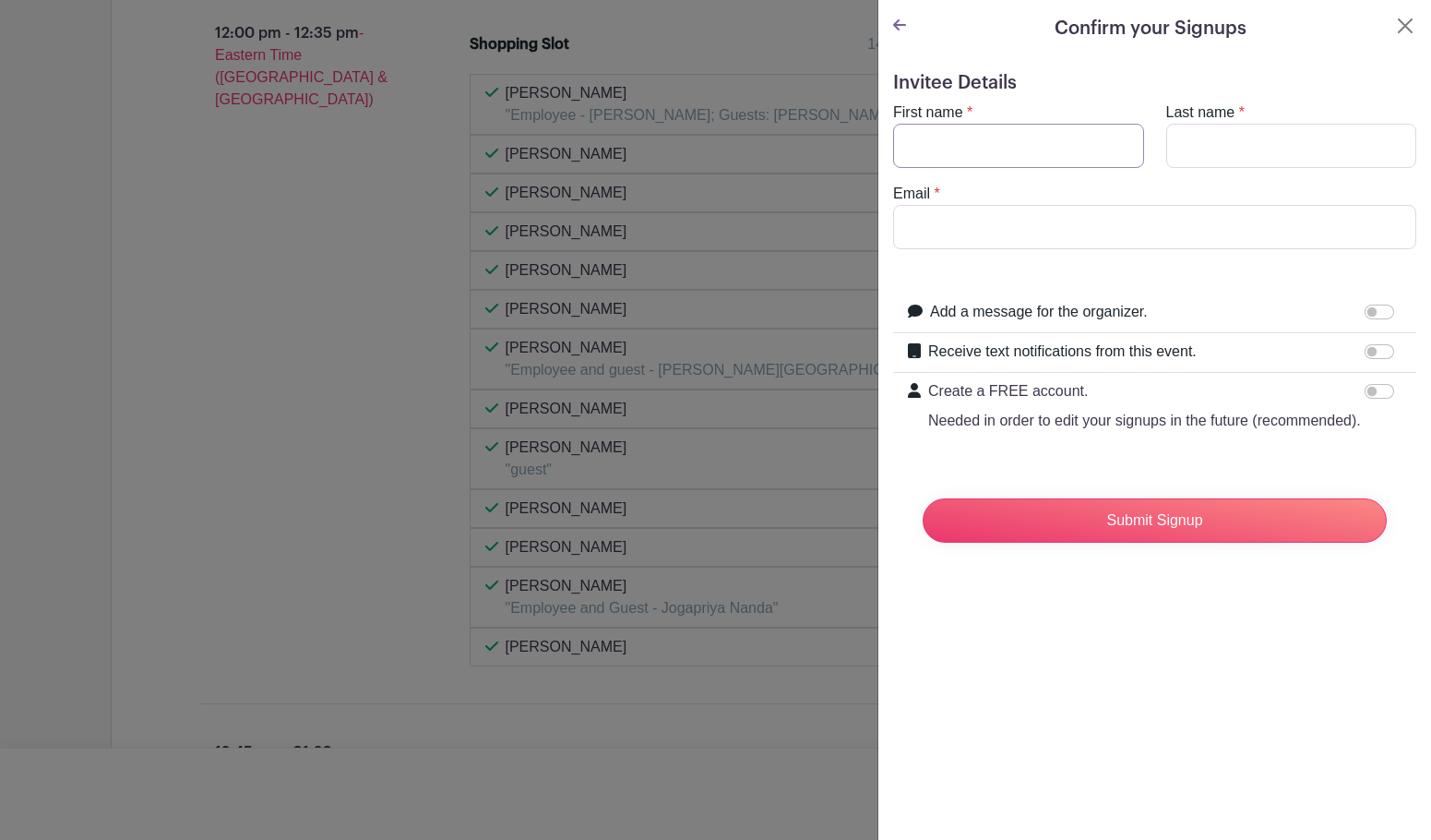
click at [1012, 138] on input "First name" at bounding box center [1018, 146] width 251 height 45
type input "Jasmine"
click at [1260, 145] on input "Last name" at bounding box center [1292, 146] width 251 height 45
type input "Rodriguez"
click at [1169, 252] on form "Invitee Details First name * Jasmine Last name * Rodriguez Email * Add a messag…" at bounding box center [1154, 314] width 523 height 485
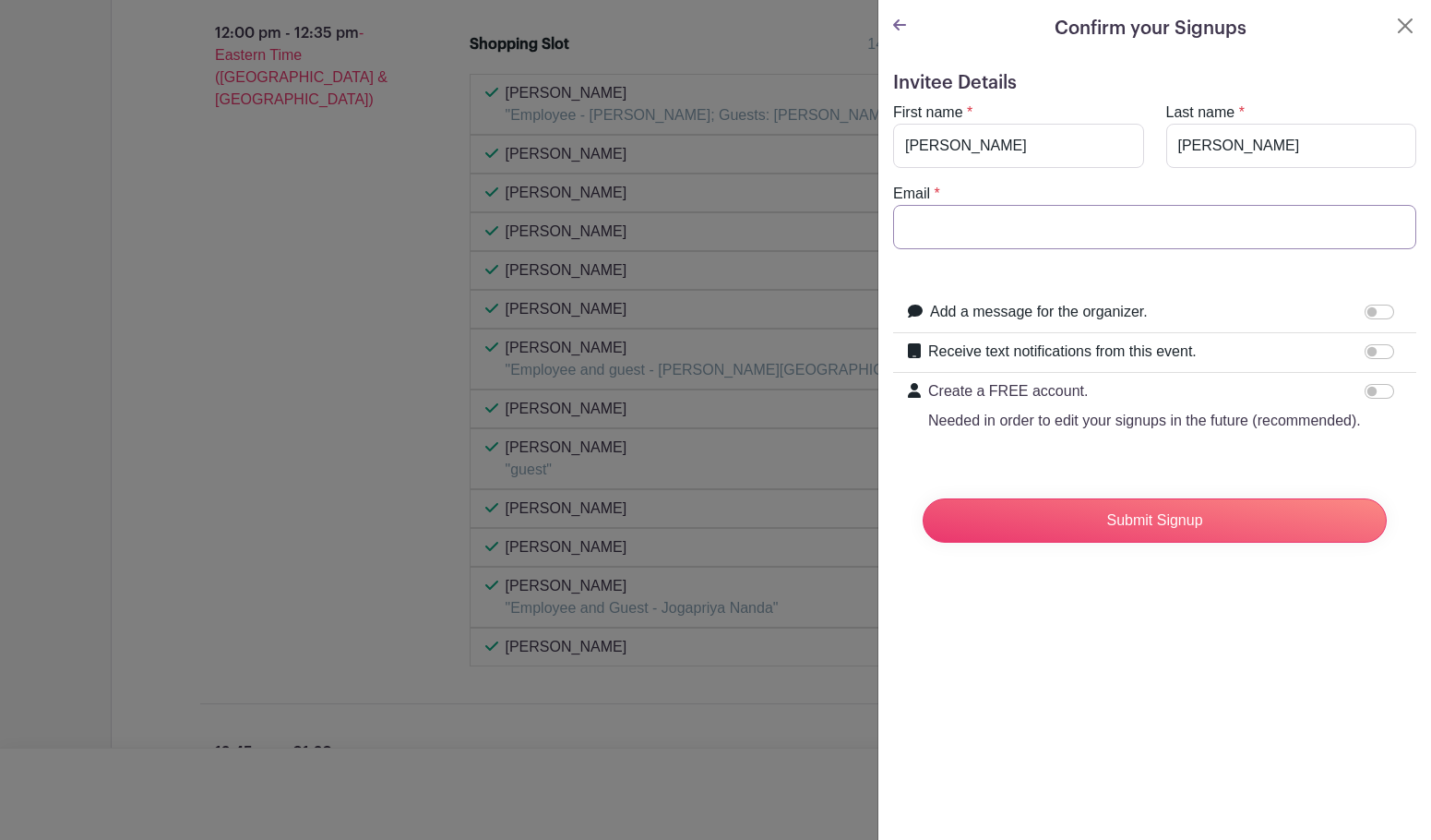
click at [1162, 232] on input "Email" at bounding box center [1154, 227] width 523 height 45
click at [1166, 427] on p "Needed in order to edit your signups in the future (recommended)." at bounding box center [1145, 421] width 433 height 22
click at [1365, 399] on input "Create a FREE account. Needed in order to edit your signups in the future (reco…" at bounding box center [1380, 391] width 30 height 15
checkbox input "true"
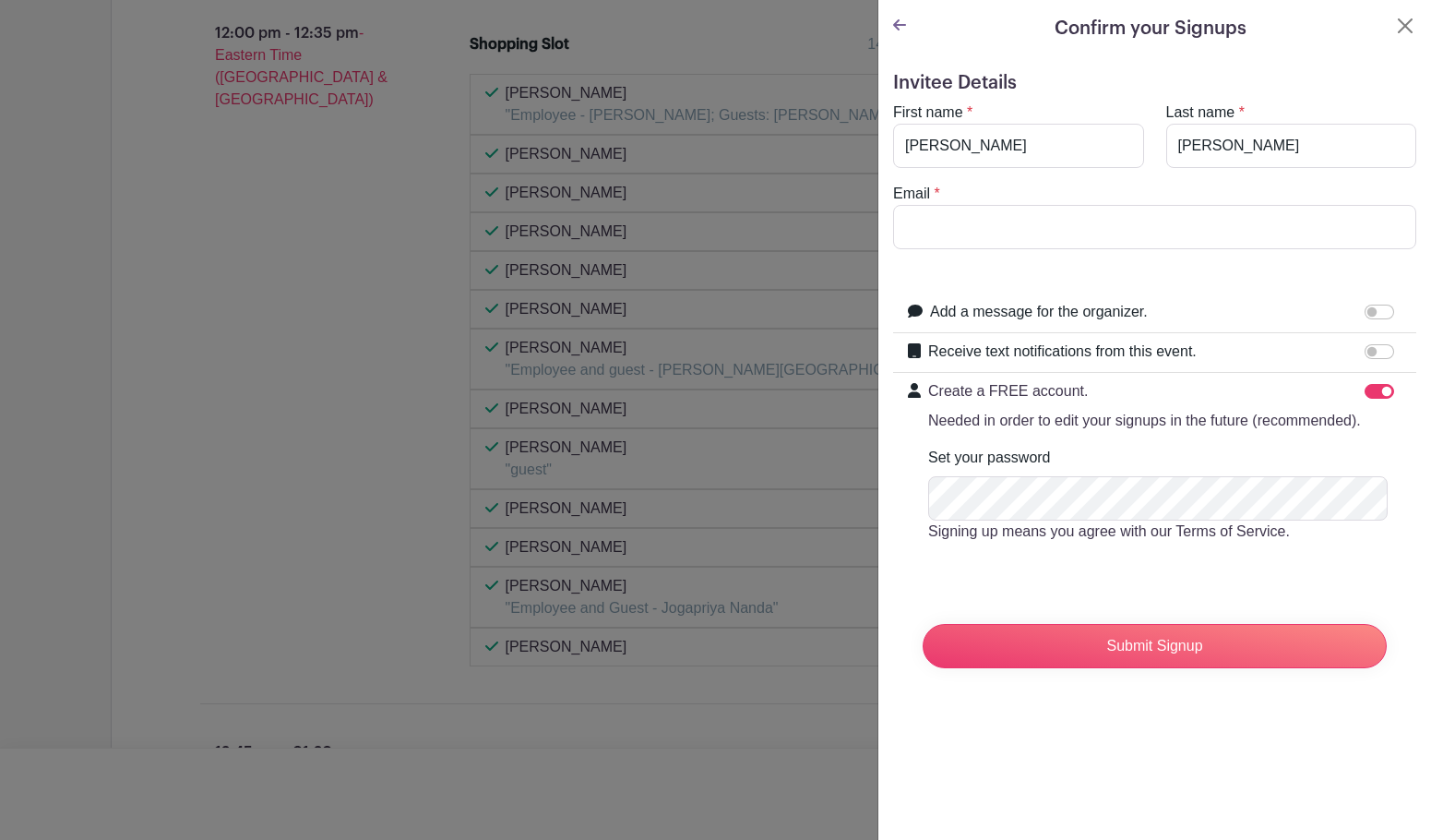
click at [978, 468] on label "Set your password" at bounding box center [990, 458] width 123 height 22
click at [1369, 353] on input "Receive text notifications from this event." at bounding box center [1380, 351] width 30 height 15
checkbox input "true"
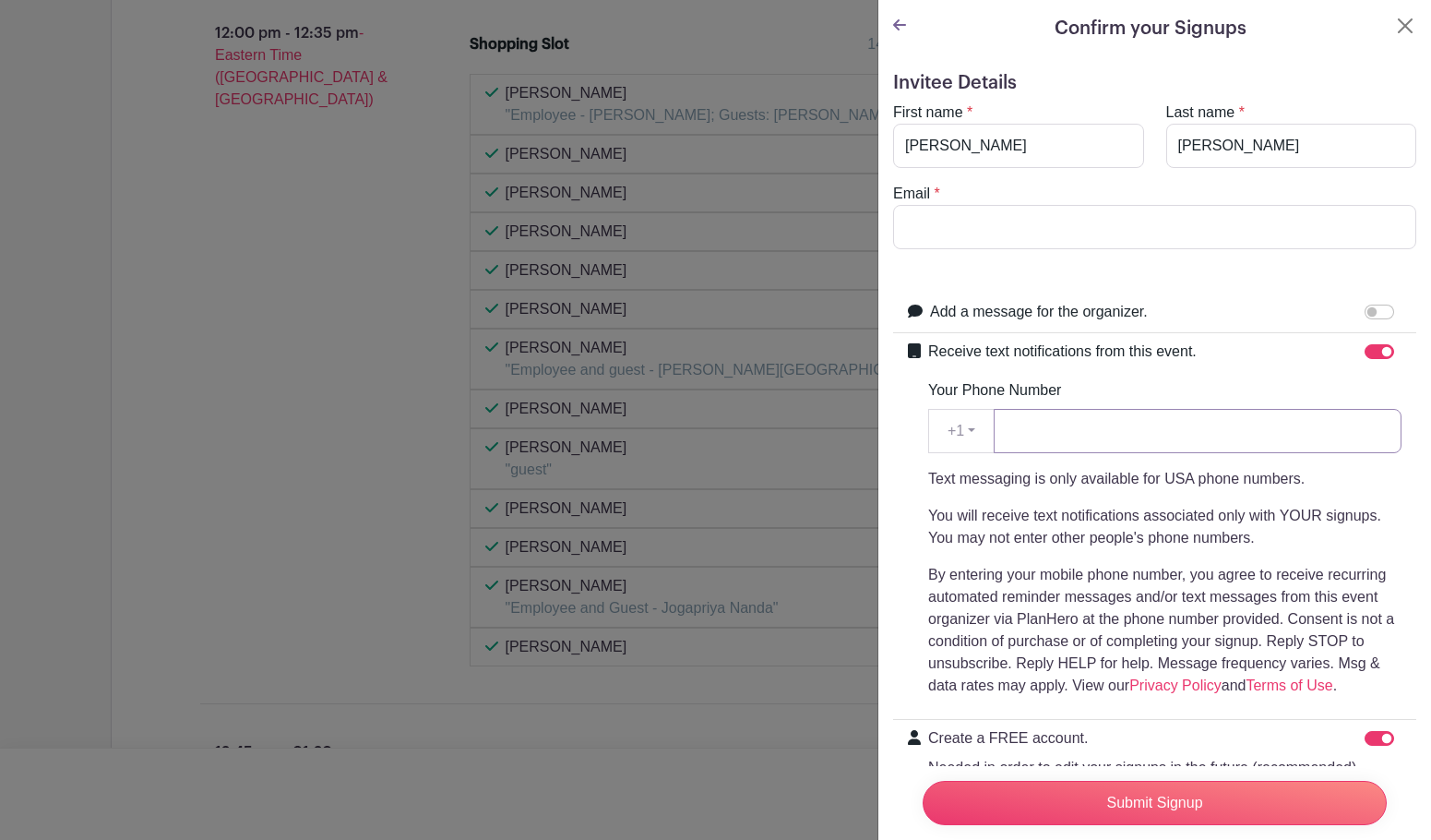
click at [1164, 440] on input "Your Phone Number" at bounding box center [1197, 431] width 408 height 45
type input "336478702"
click at [1177, 528] on p "You will receive text notifications associated only with YOUR signups. You may …" at bounding box center [1164, 527] width 473 height 45
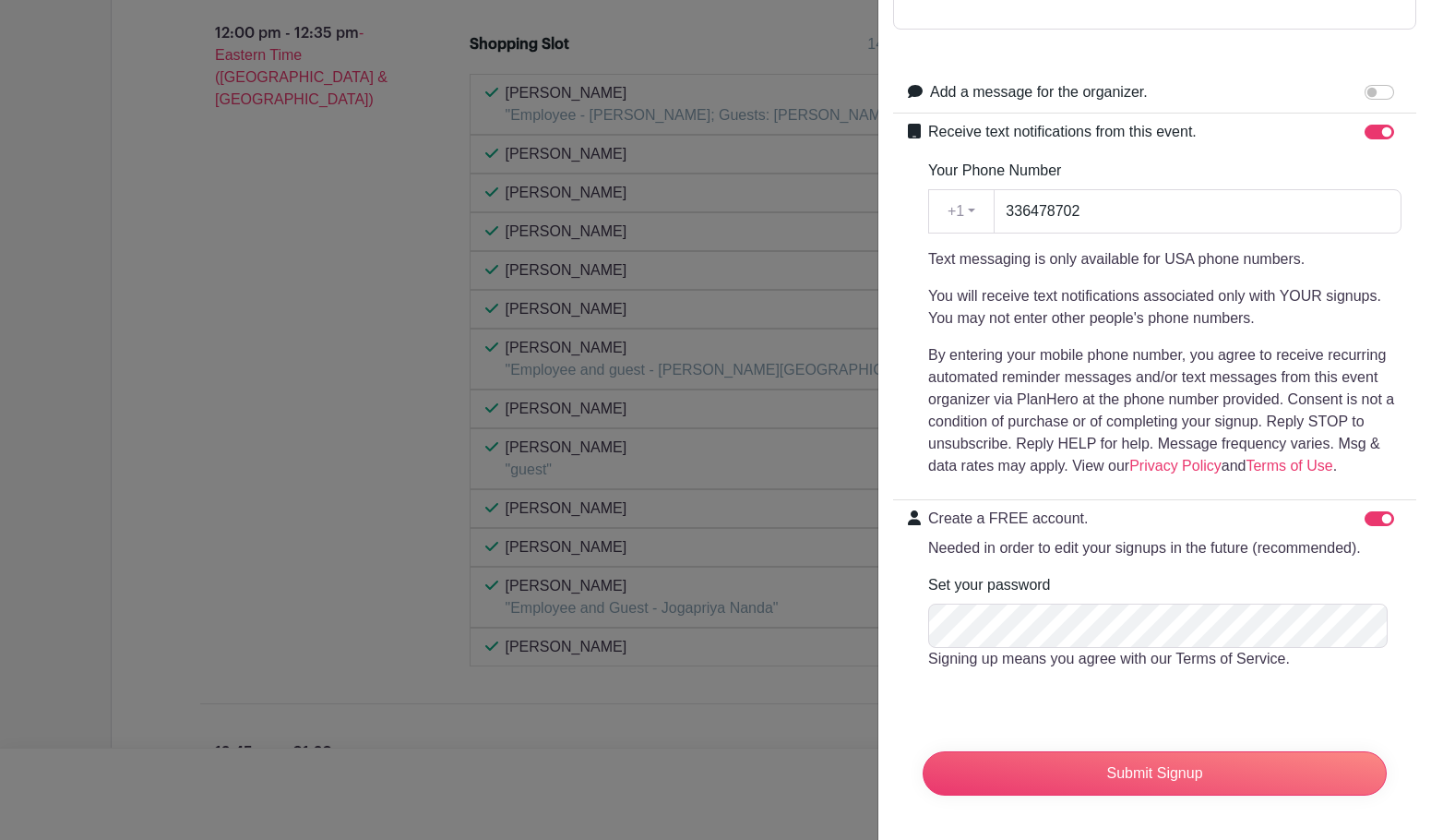
scroll to position [256, 0]
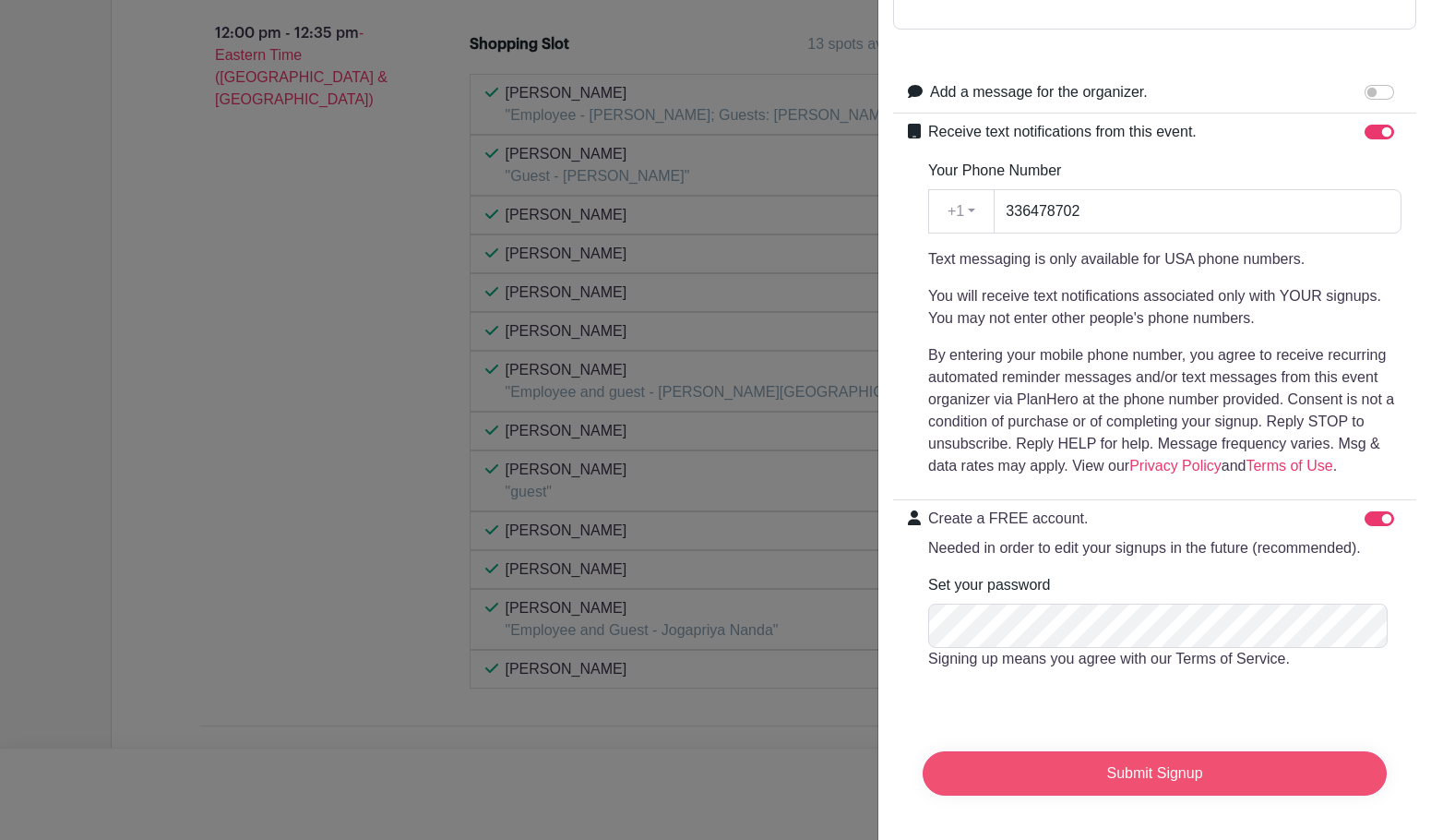
click at [1108, 766] on input "Submit Signup" at bounding box center [1154, 773] width 464 height 45
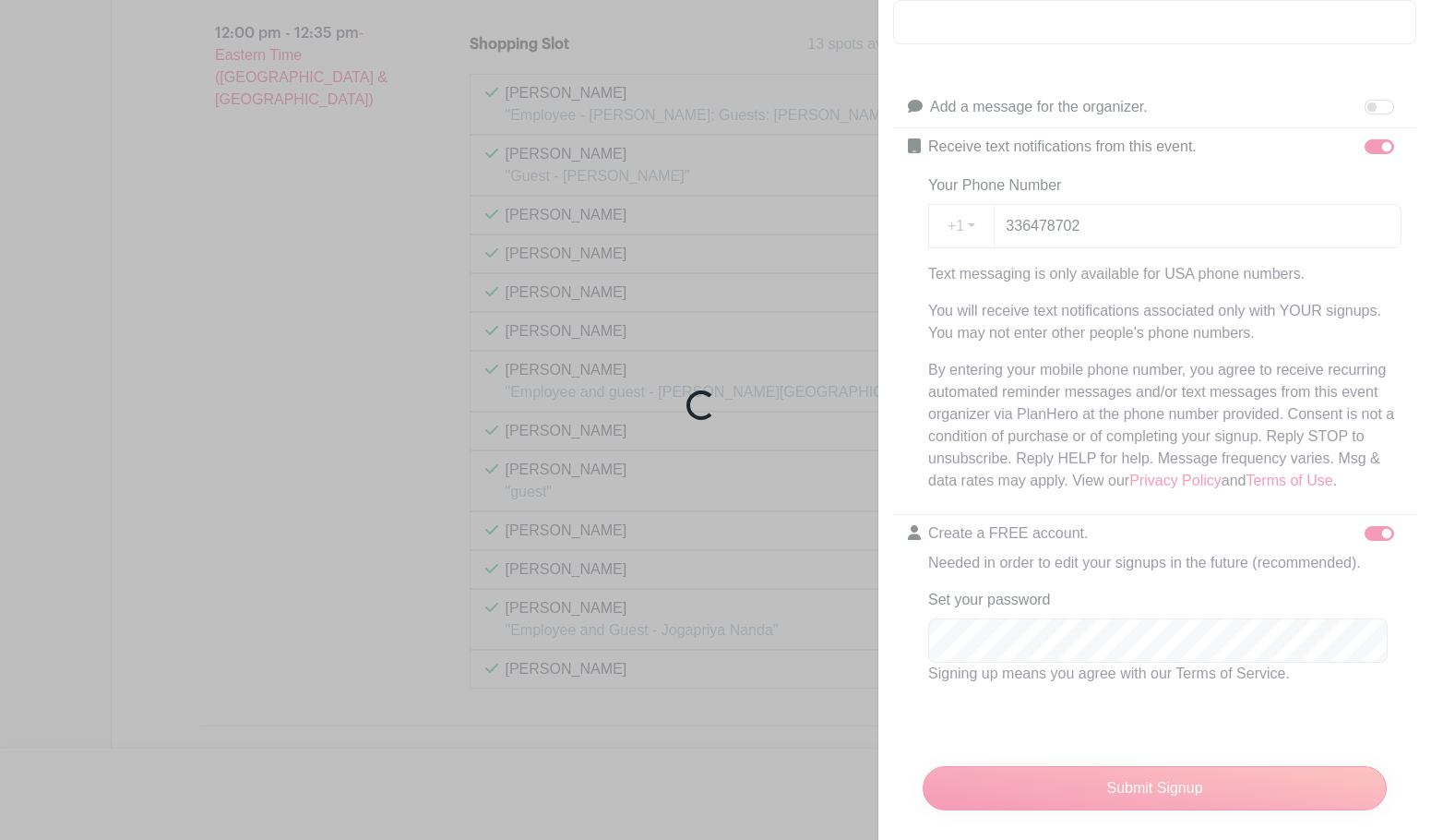
drag, startPoint x: 1422, startPoint y: 486, endPoint x: 1420, endPoint y: 450, distance: 36.1
click at [1416, 450] on div "Loading..." at bounding box center [716, 420] width 1431 height 840
click at [1193, 79] on div "Loading..." at bounding box center [716, 420] width 1431 height 840
click at [1149, 13] on div "Loading..." at bounding box center [716, 420] width 1431 height 840
drag, startPoint x: 1425, startPoint y: 158, endPoint x: 1409, endPoint y: 158, distance: 16.0
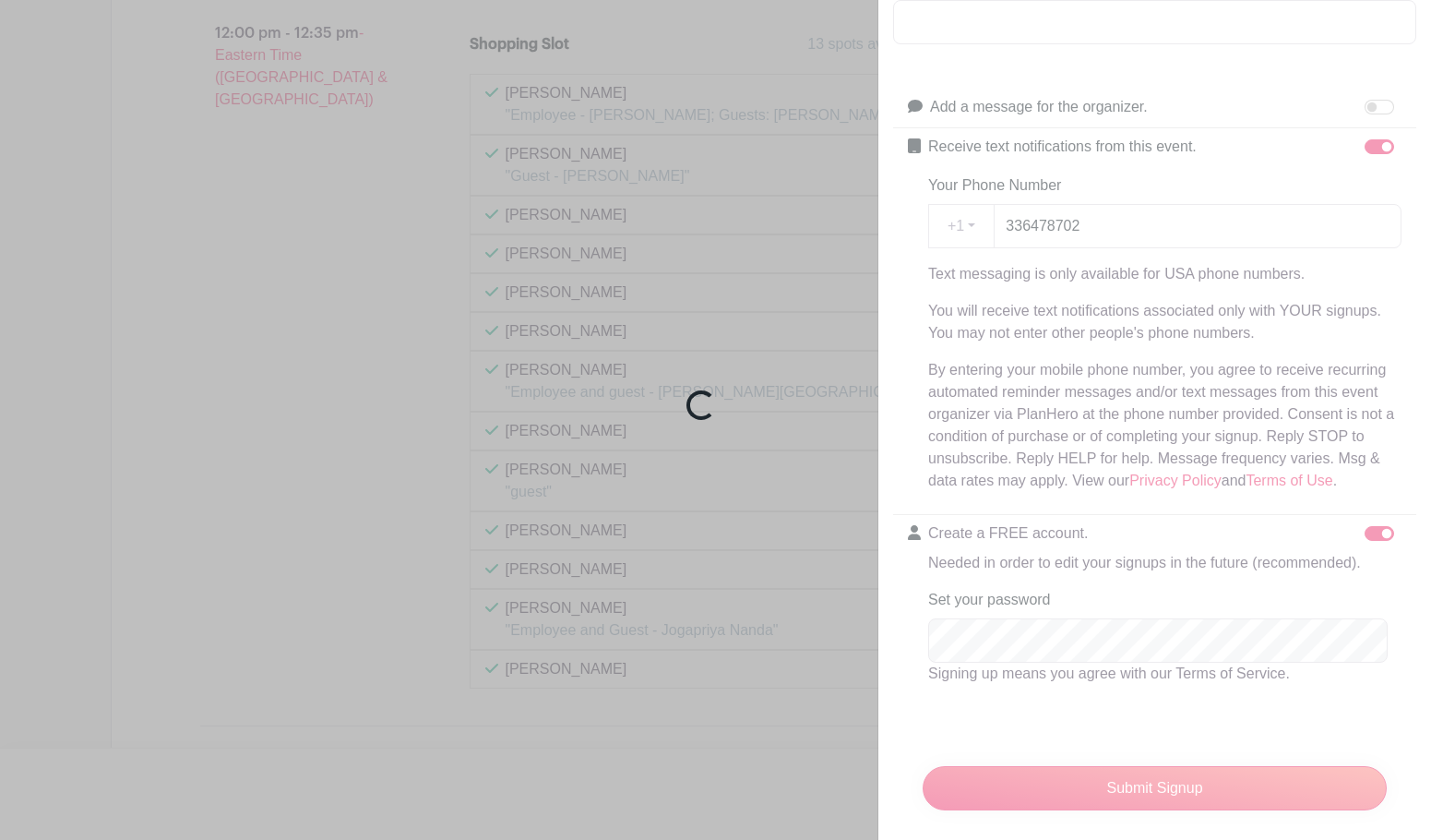
click at [1416, 158] on div "Loading..." at bounding box center [716, 420] width 1431 height 840
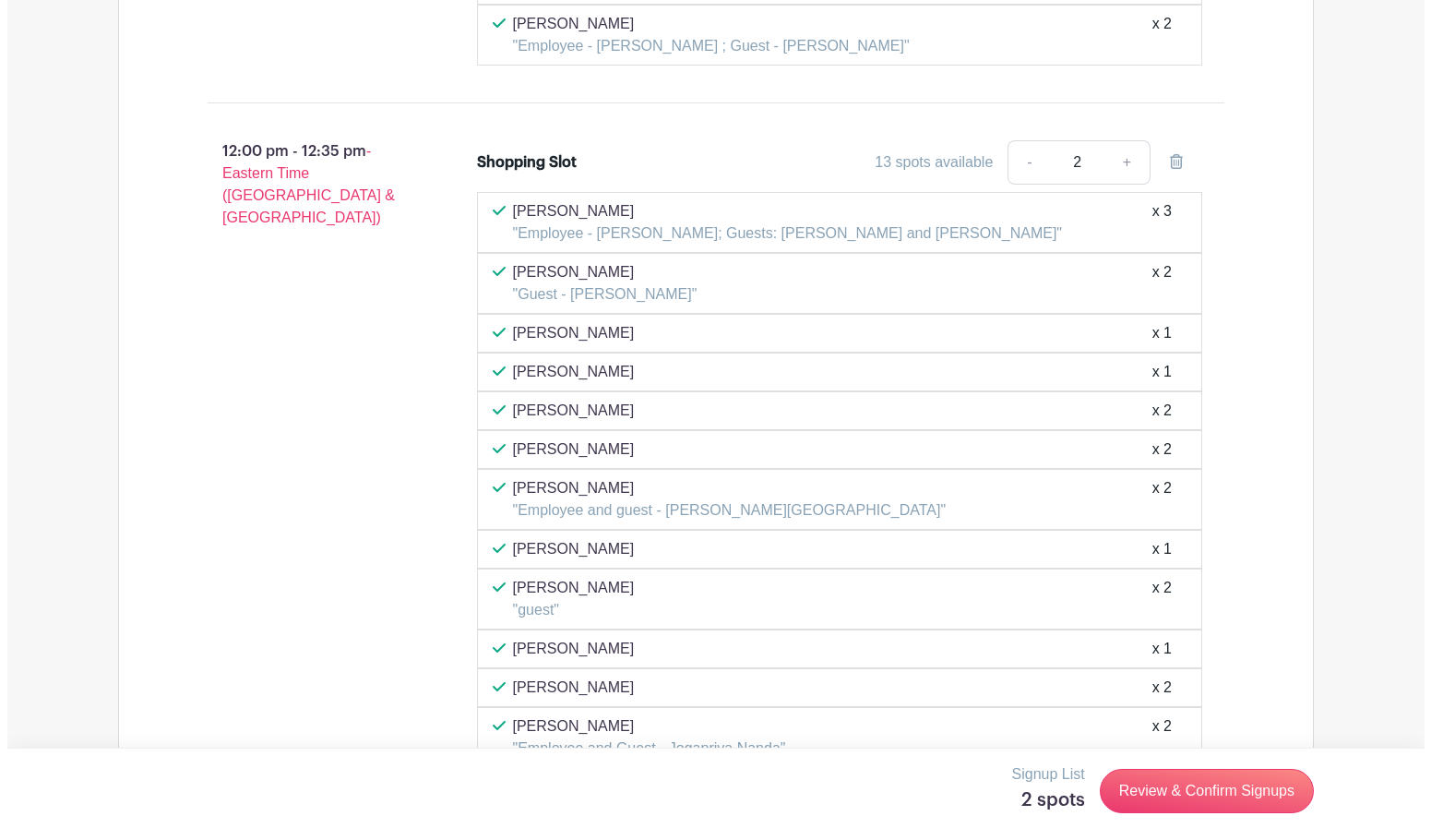
scroll to position [6089, 0]
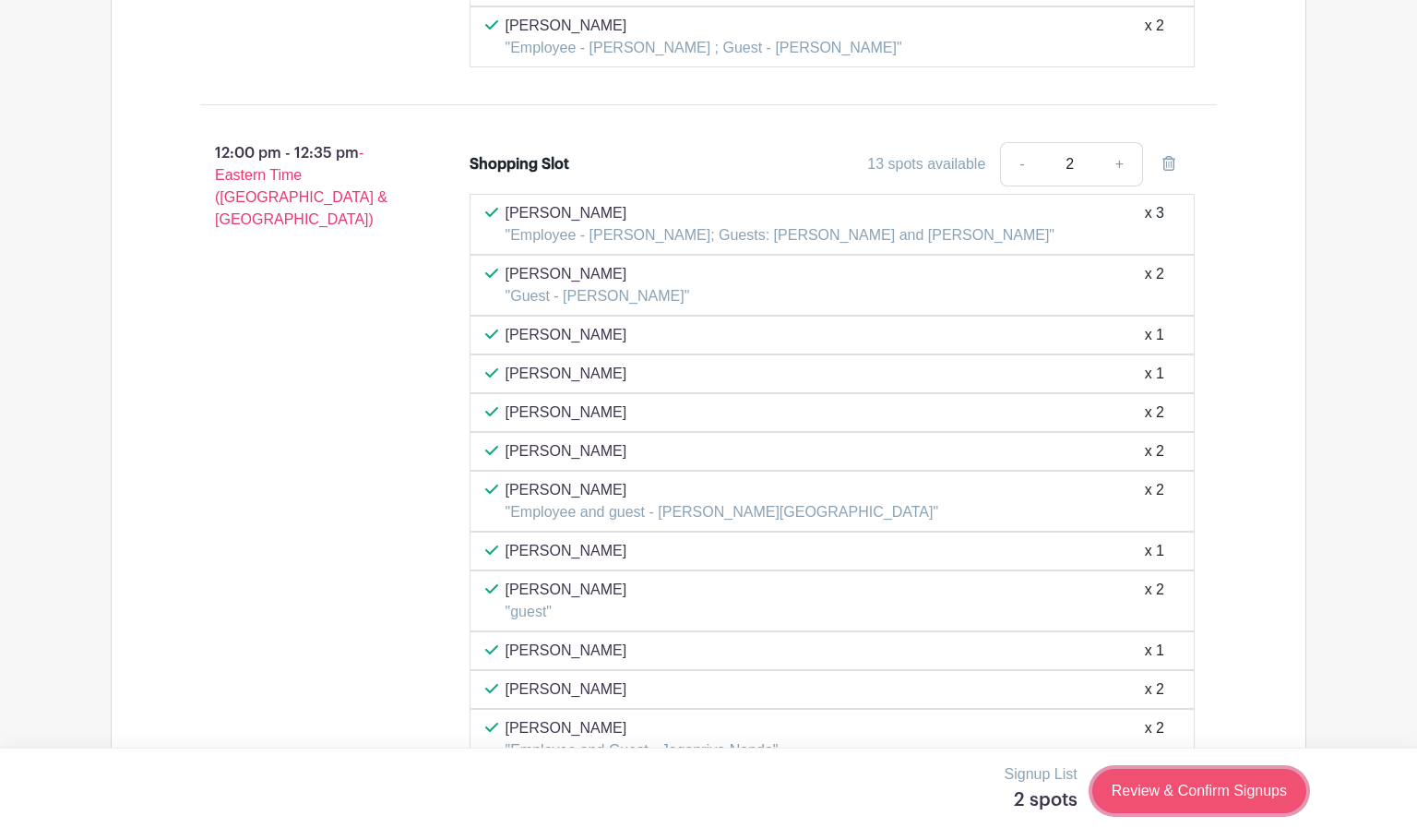
click at [1169, 793] on link "Review & Confirm Signups" at bounding box center [1200, 791] width 214 height 45
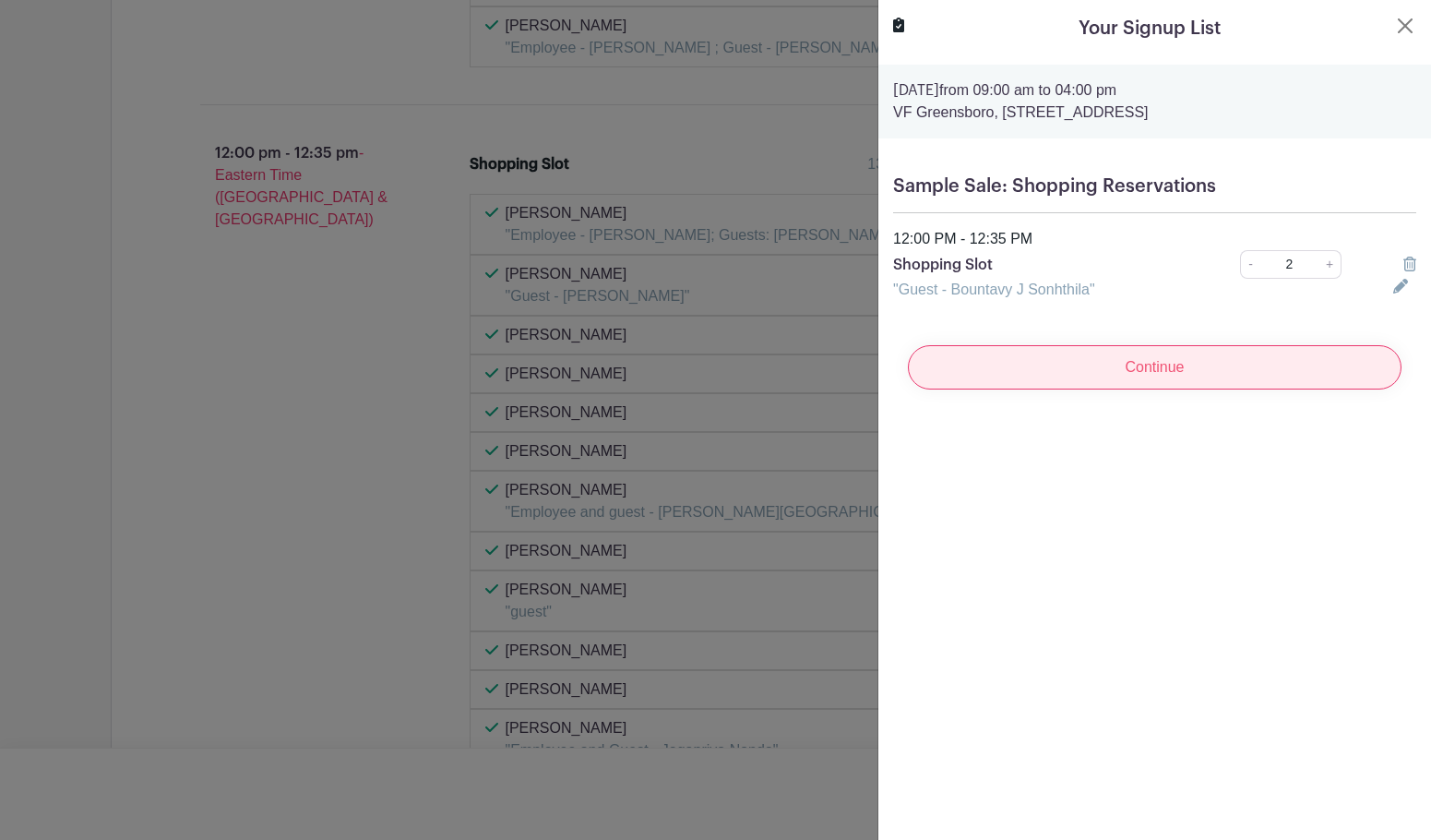
click at [1164, 379] on input "Continue" at bounding box center [1154, 367] width 493 height 45
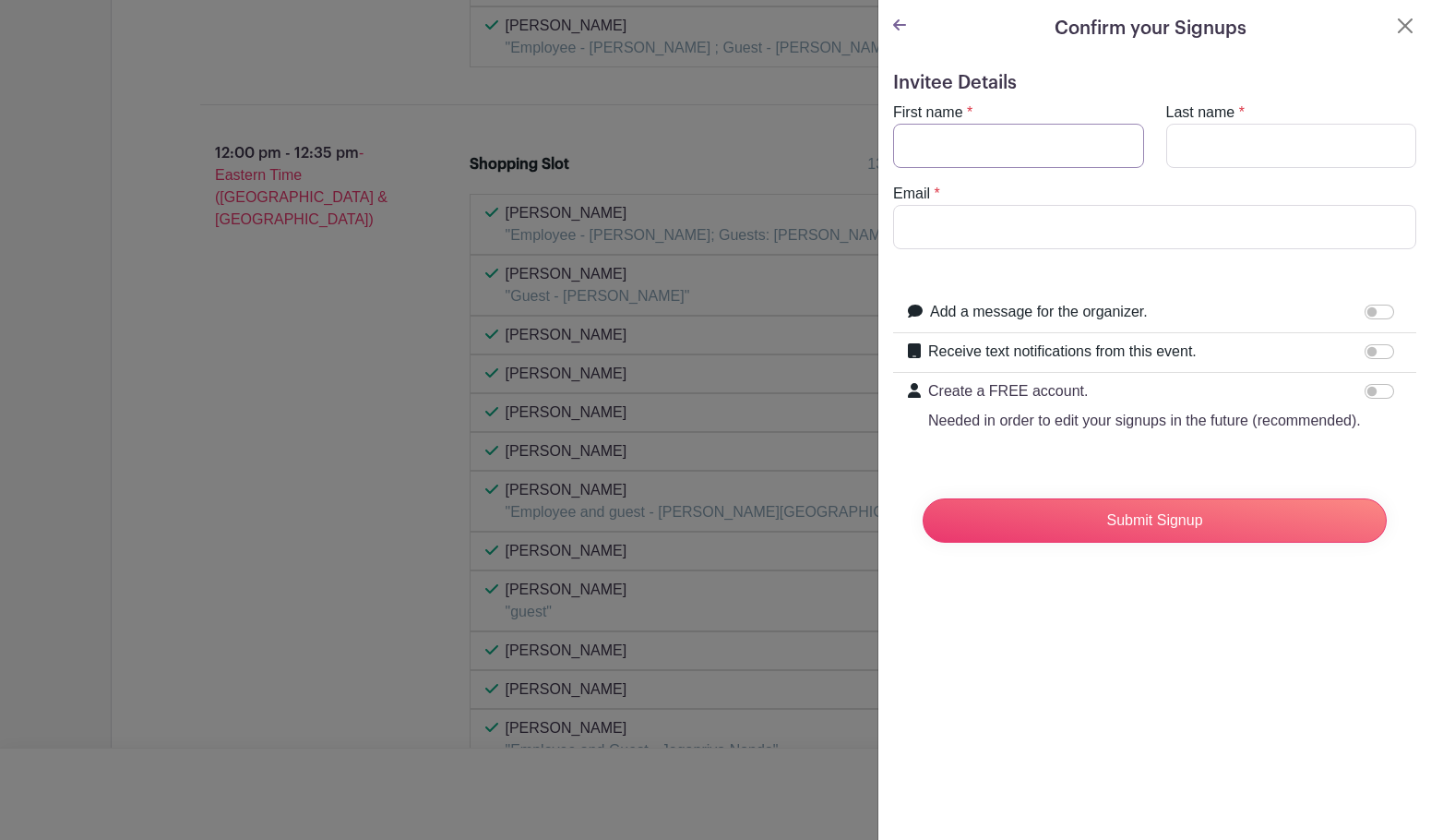
click at [1000, 161] on input "First name" at bounding box center [1018, 146] width 251 height 45
type input "Jasmine"
click at [1221, 134] on input "Last name" at bounding box center [1292, 146] width 251 height 45
type input "Rodriguez"
click at [1165, 228] on input "Email" at bounding box center [1154, 227] width 523 height 45
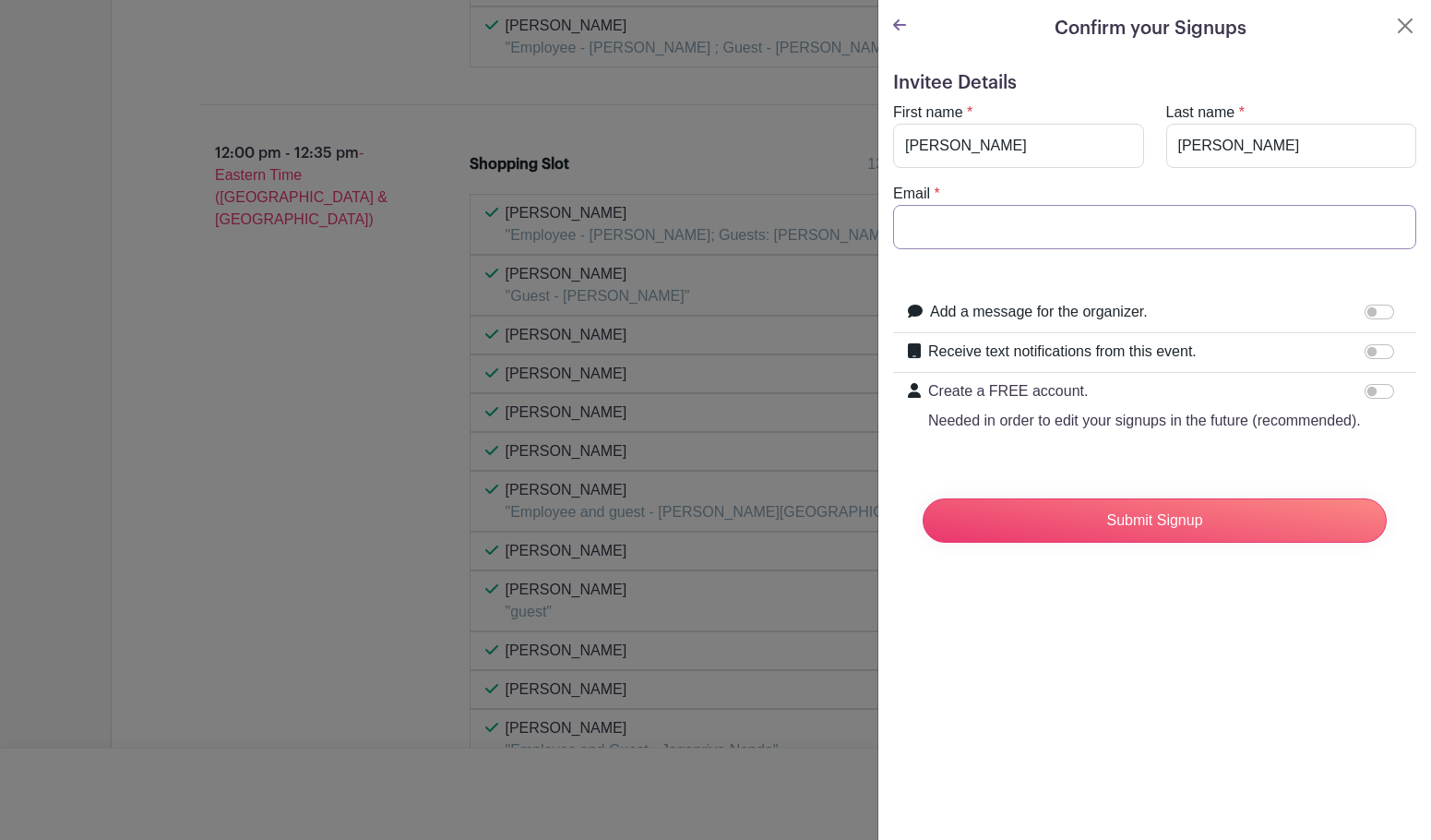
type input "jasmin_rodriguez@vfc.com"
click at [1365, 346] on input "Receive text notifications from this event." at bounding box center [1380, 351] width 30 height 15
checkbox input "true"
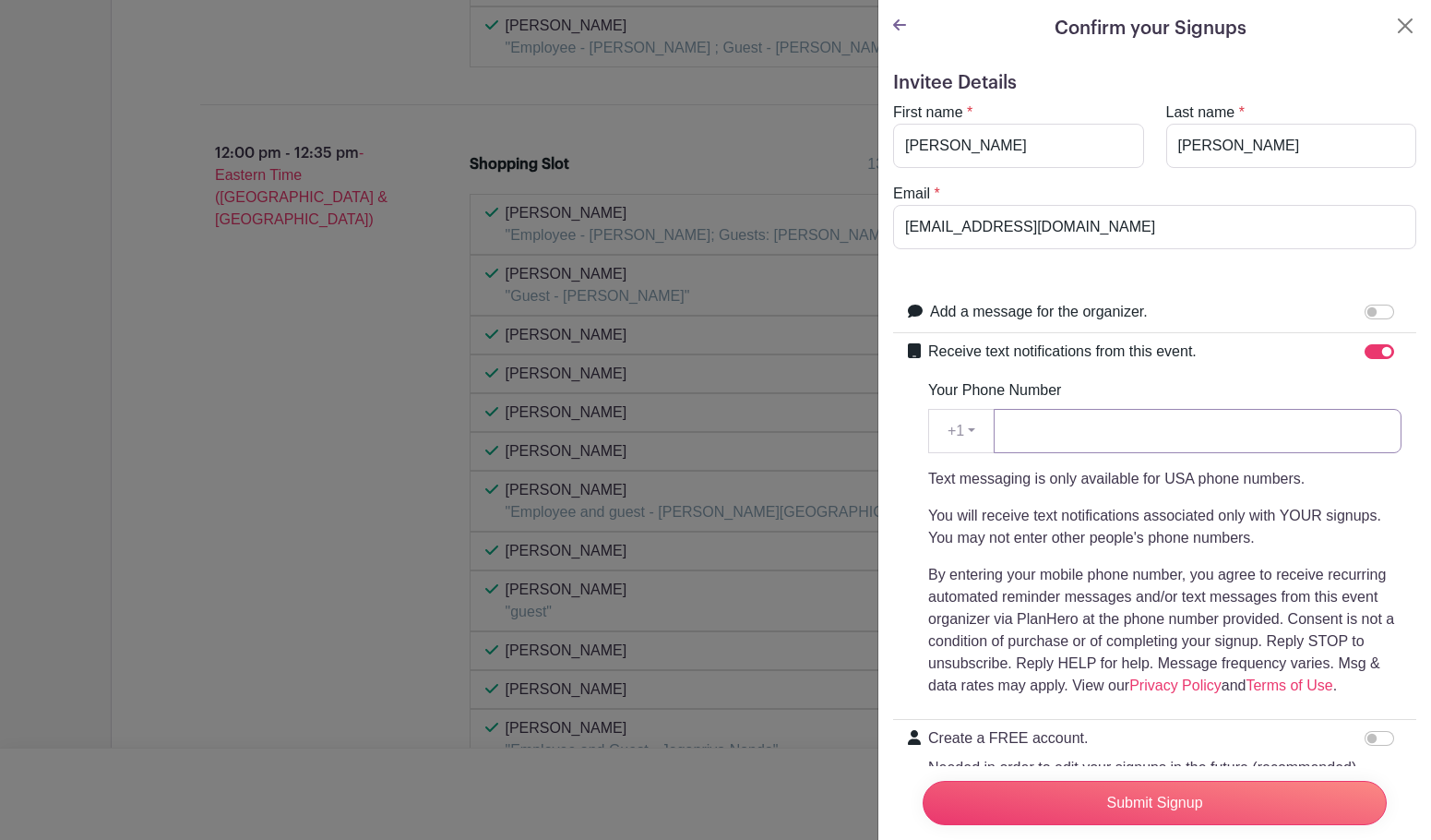
click at [1144, 427] on input "Your Phone Number" at bounding box center [1197, 431] width 408 height 45
type input "3364787802"
click at [1178, 470] on p "Text messaging is only available for USA phone numbers." at bounding box center [1164, 479] width 473 height 22
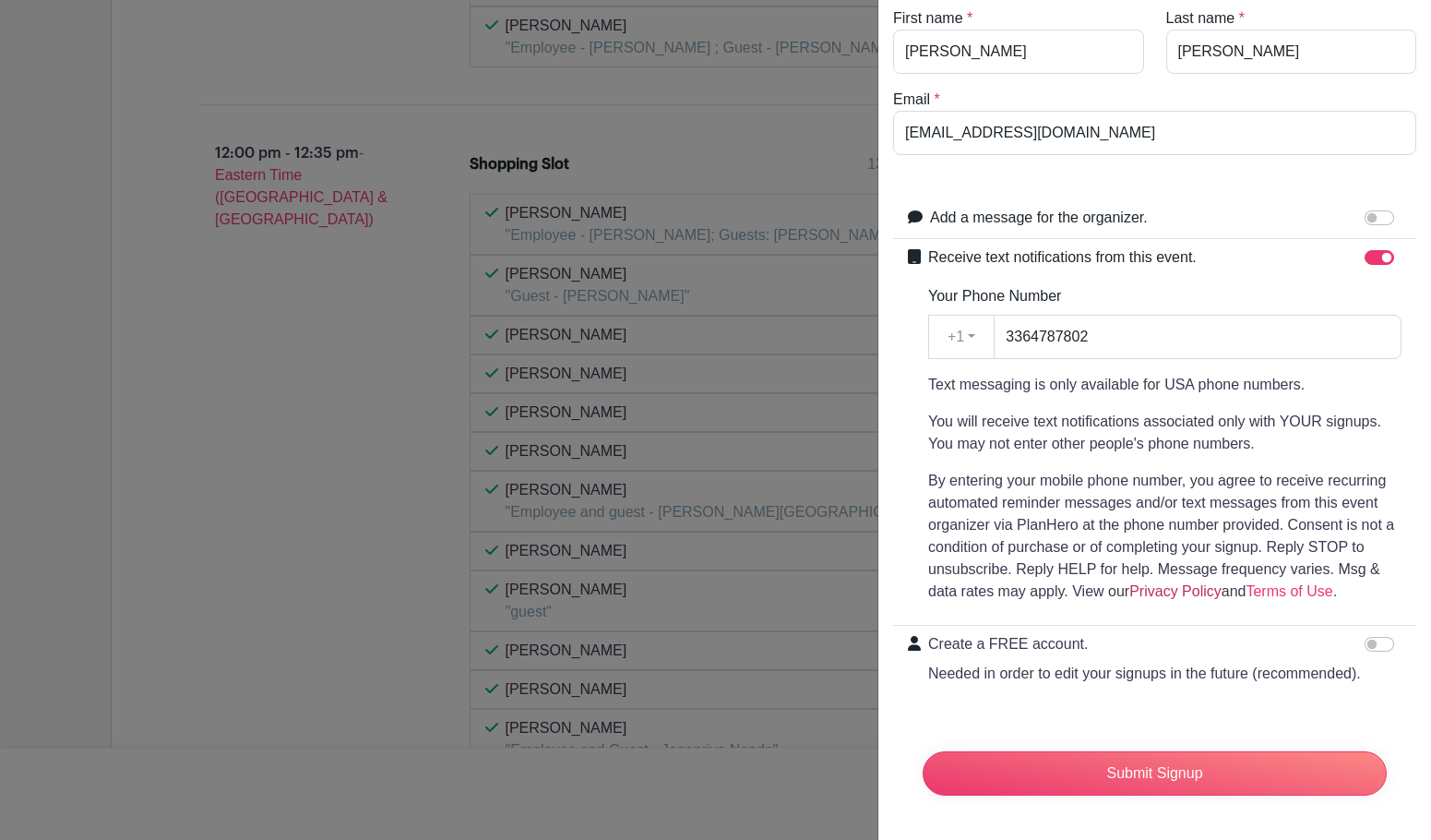
scroll to position [130, 0]
click at [1379, 633] on div at bounding box center [1384, 644] width 37 height 22
click at [1365, 637] on input "Create a FREE account. Needed in order to edit your signups in the future (reco…" at bounding box center [1380, 644] width 30 height 15
checkbox input "true"
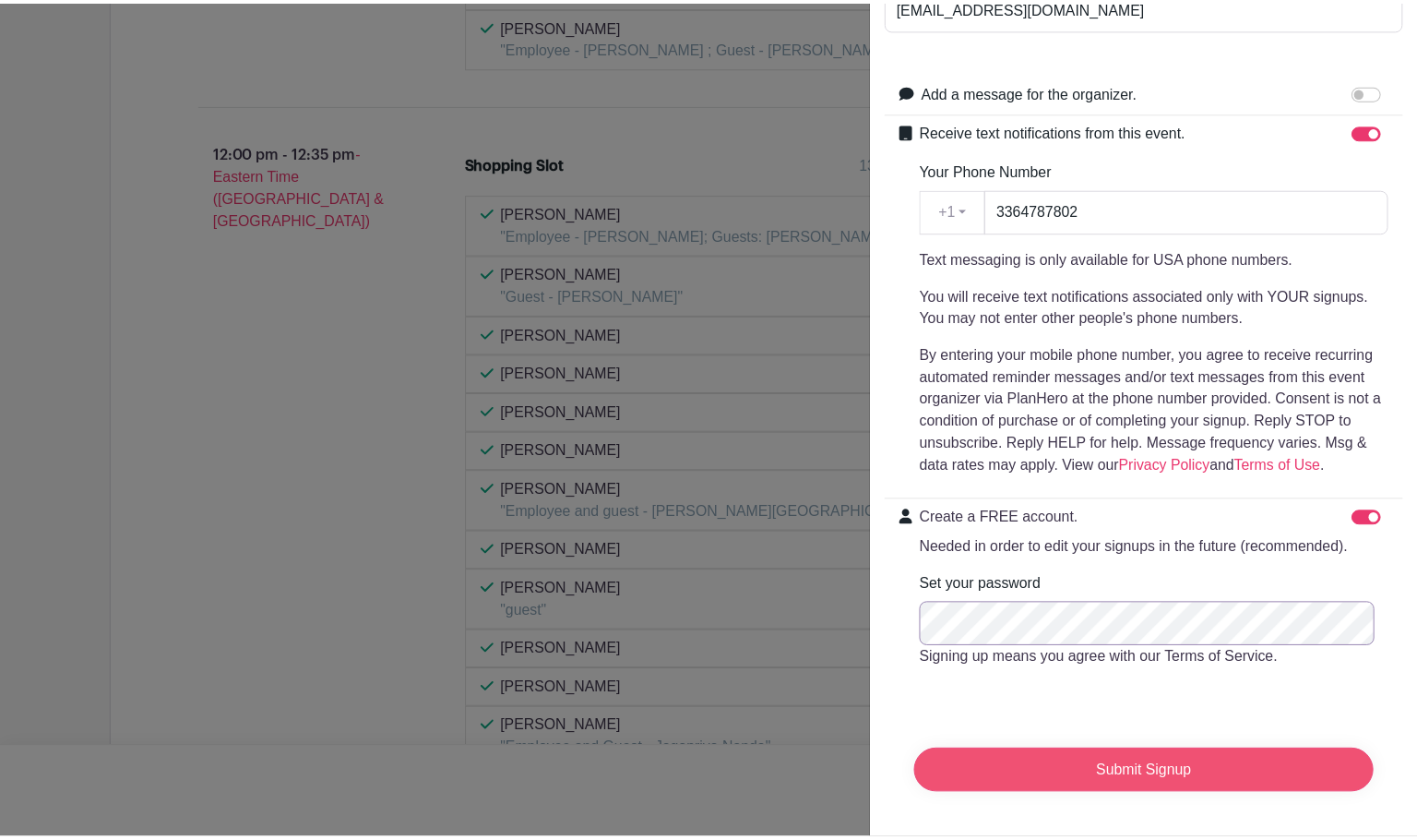
scroll to position [256, 0]
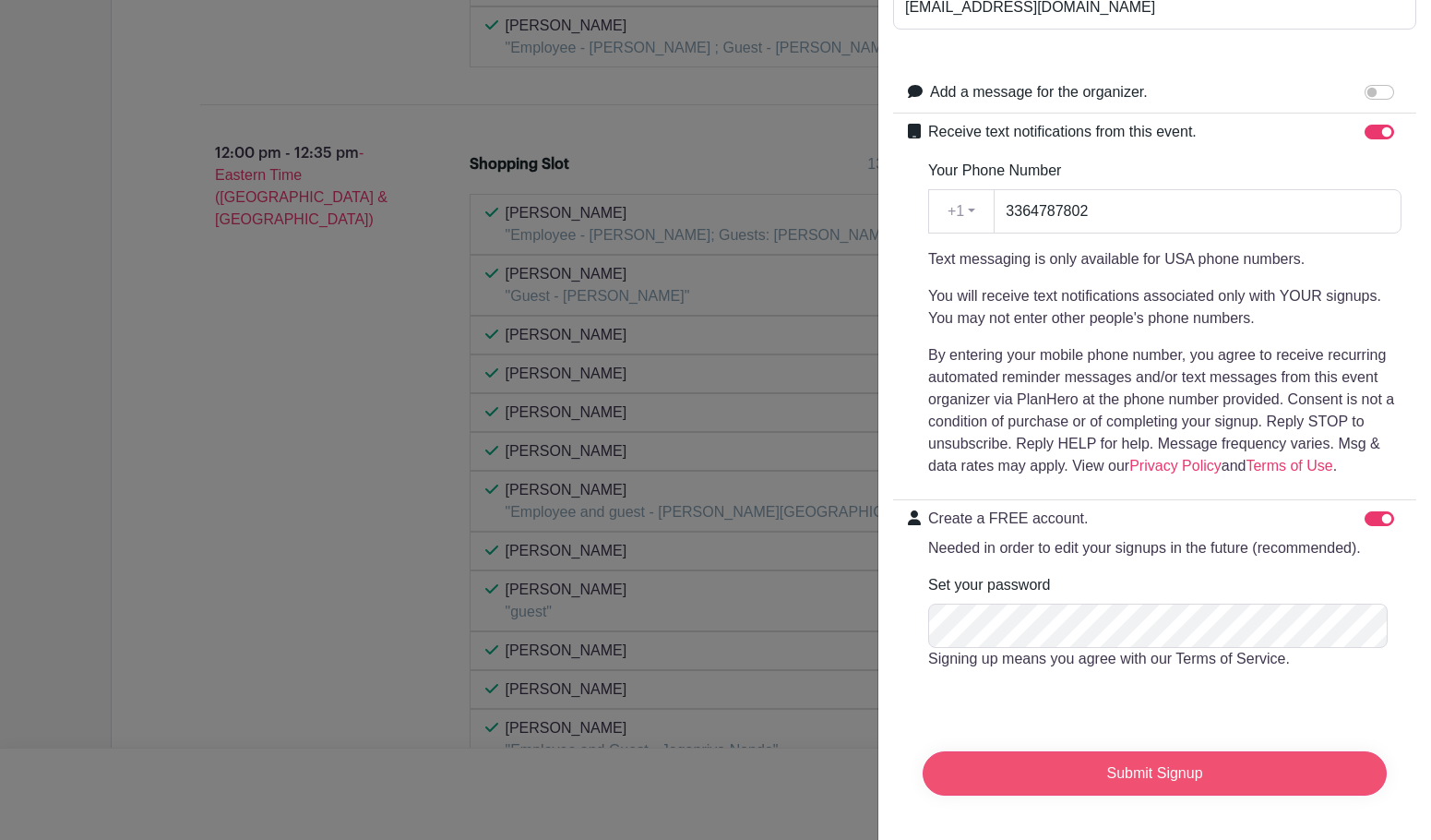
click at [1168, 762] on input "Submit Signup" at bounding box center [1154, 773] width 464 height 45
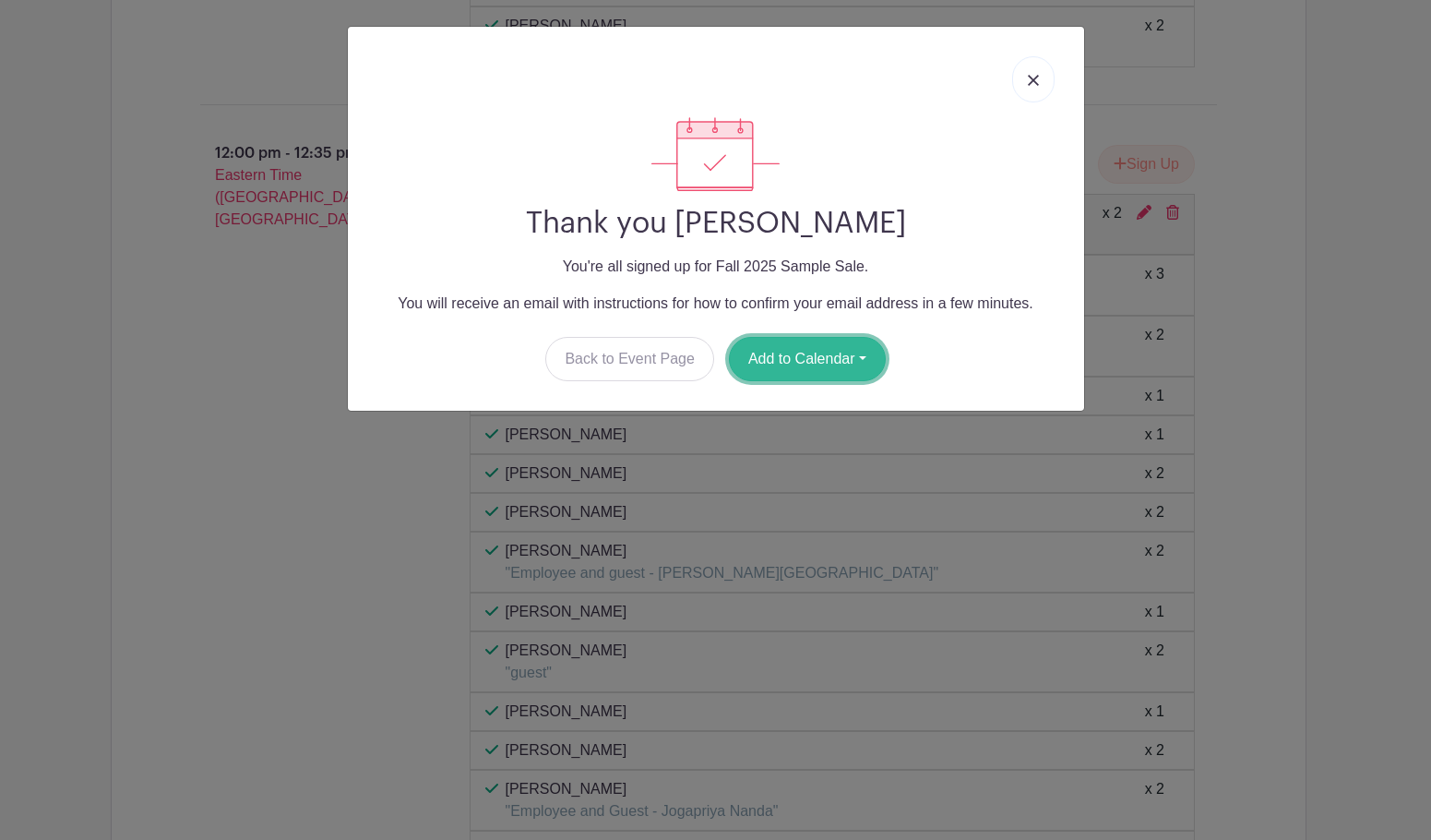
click at [814, 348] on button "Add to Calendar" at bounding box center [807, 359] width 157 height 45
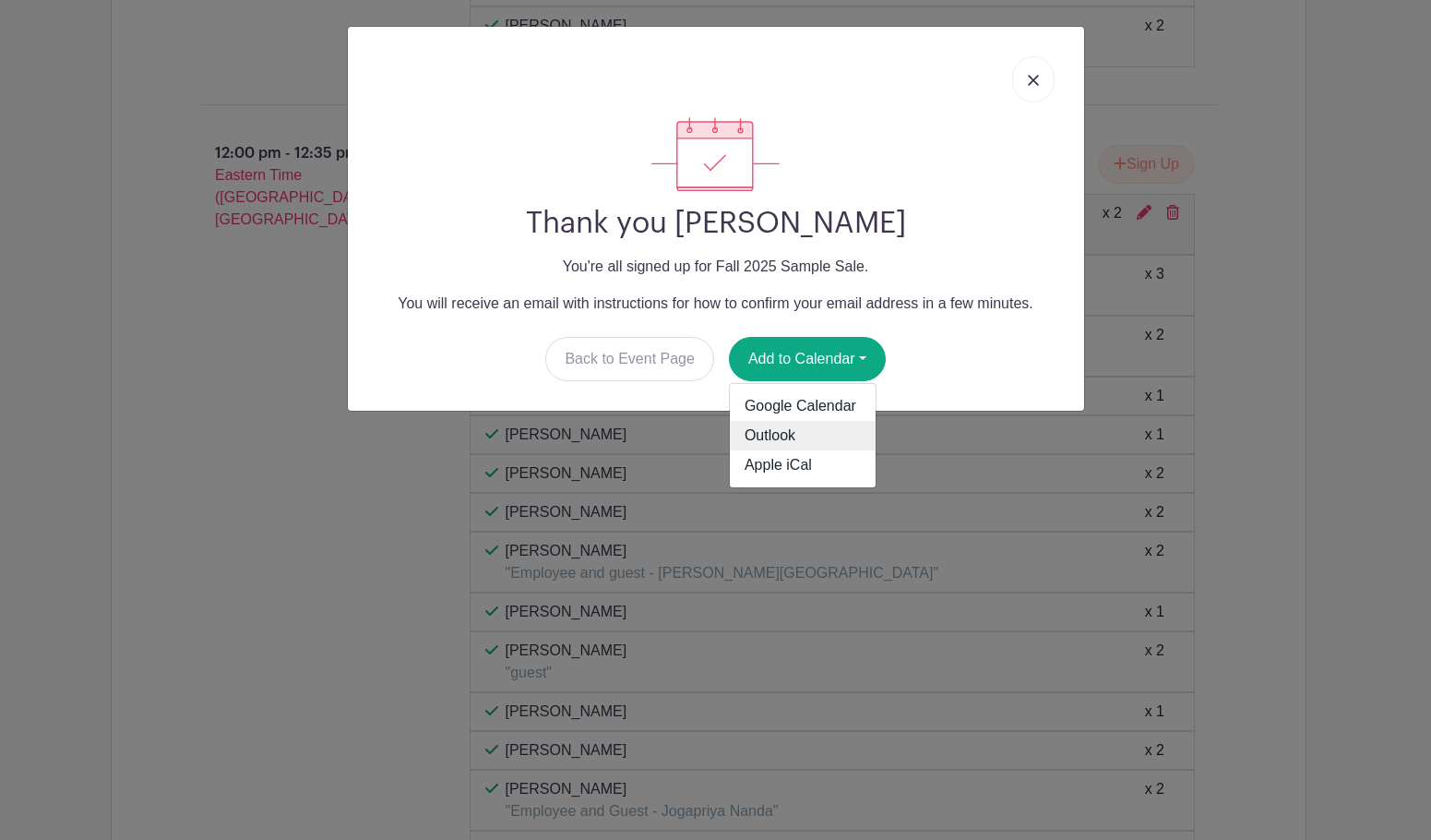
click at [819, 426] on link "Outlook" at bounding box center [802, 436] width 146 height 30
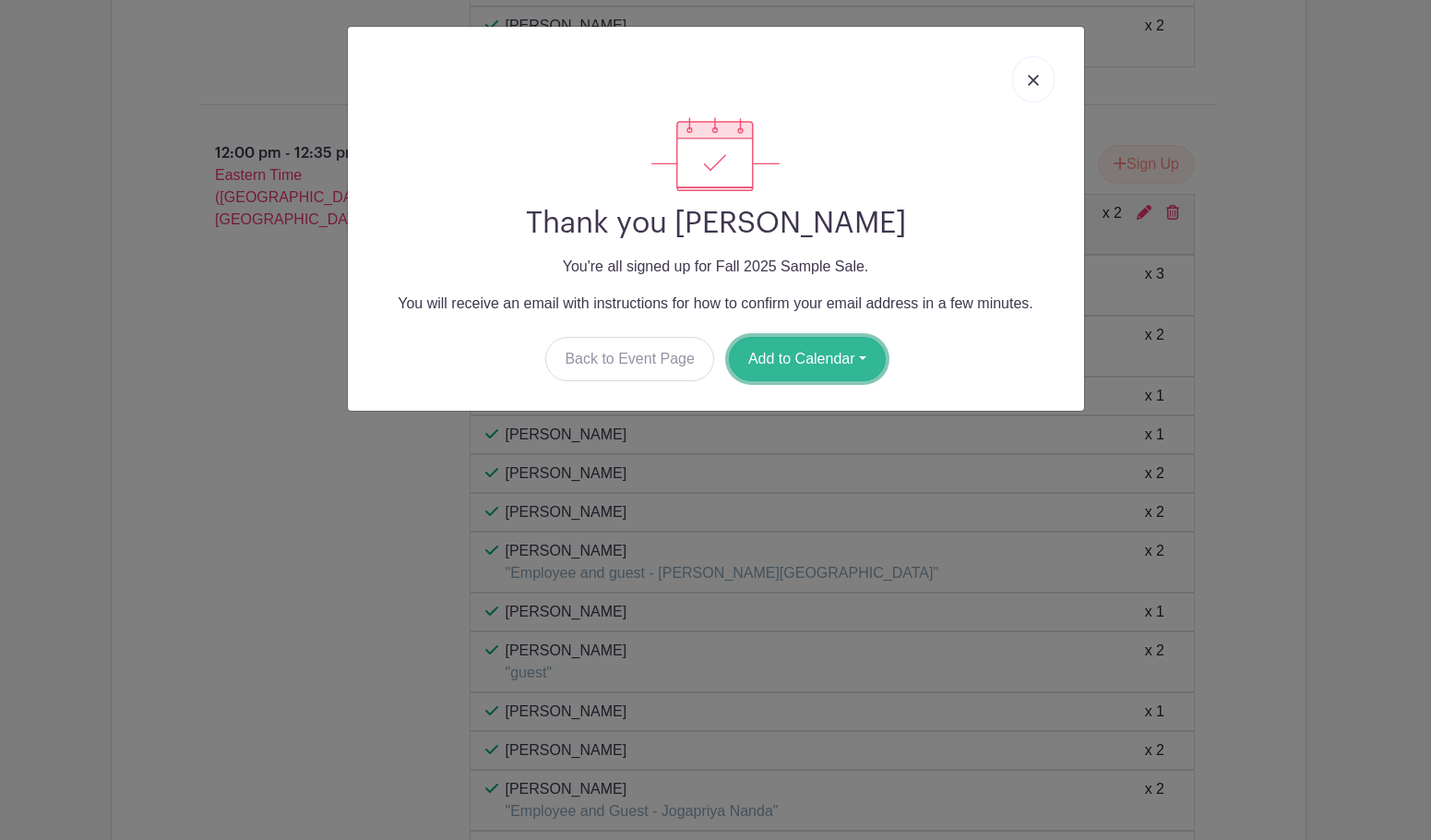
click at [865, 350] on button "Add to Calendar" at bounding box center [807, 359] width 157 height 45
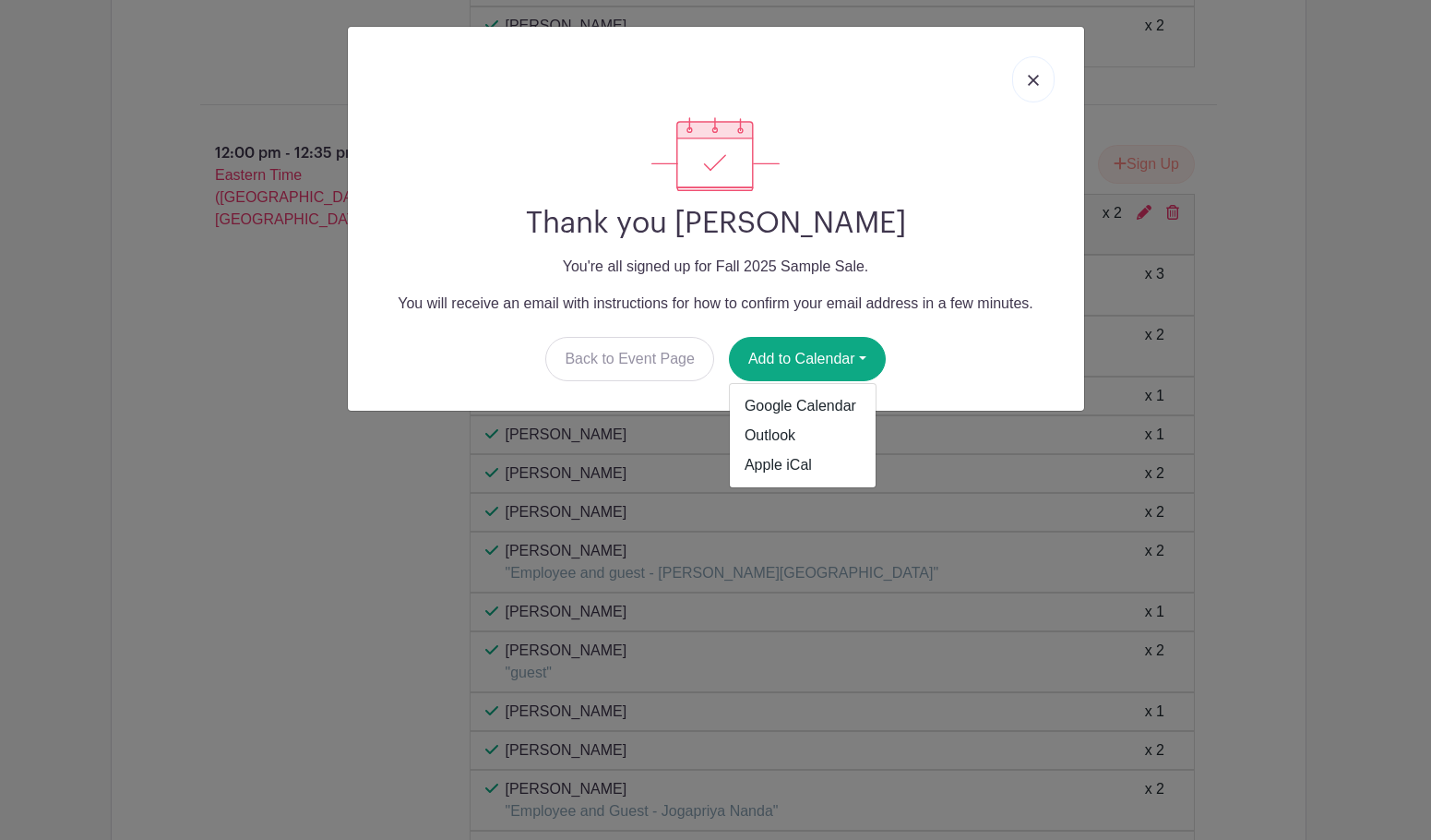
click at [1277, 123] on div "Thank you Jasmine Rodriguez You're all signed up for Fall 2025 Sample Sale. You…" at bounding box center [716, 420] width 1431 height 840
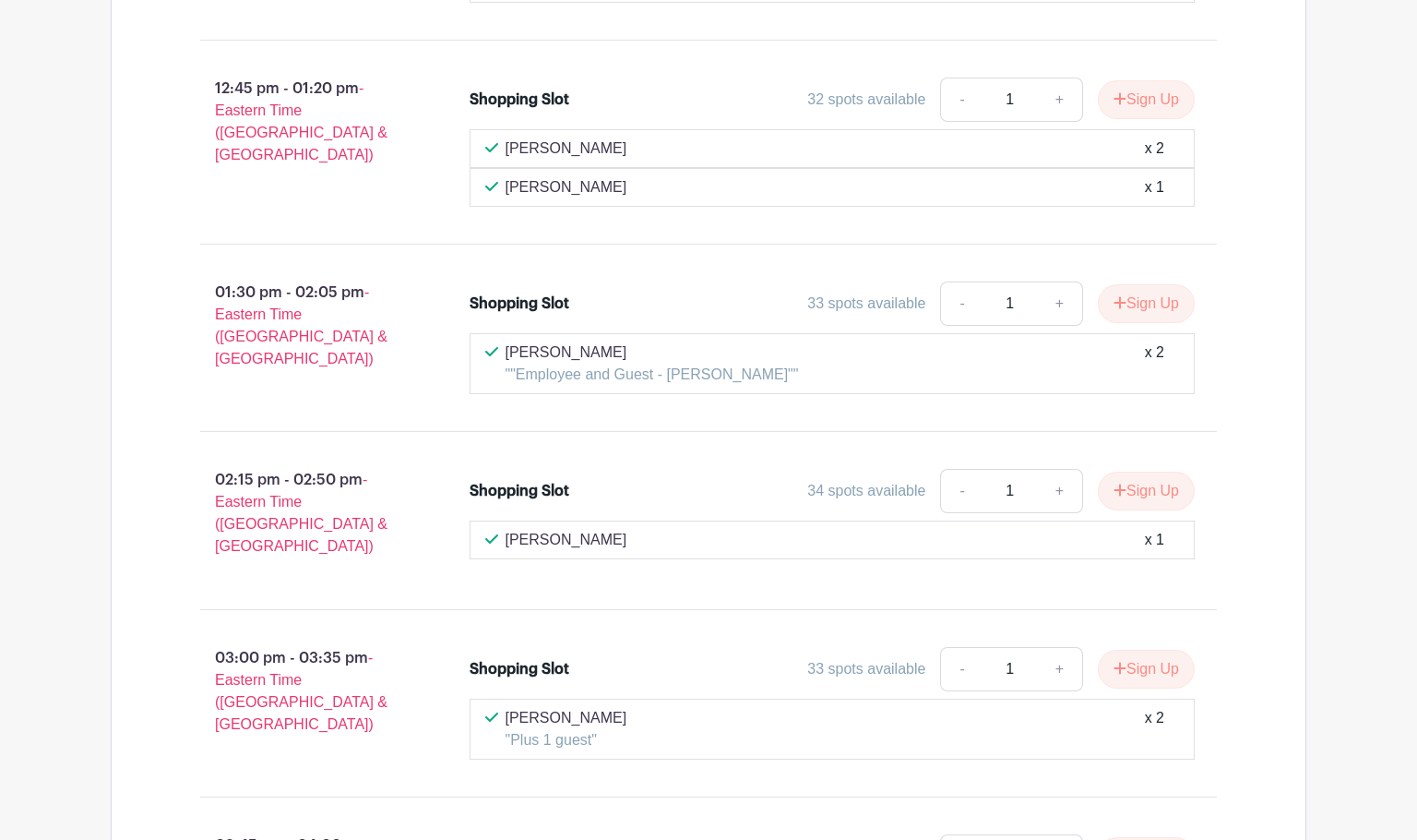
scroll to position [6920, 0]
